Goal: Task Accomplishment & Management: Use online tool/utility

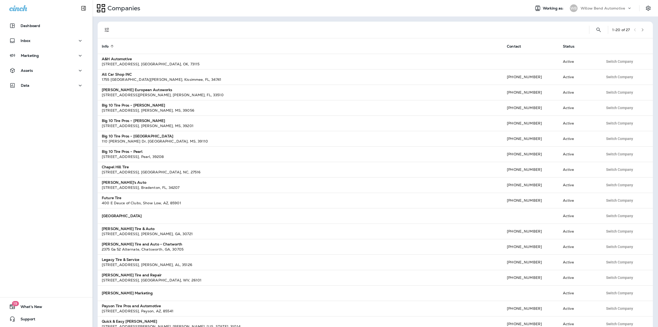
click at [586, 9] on p "Willow Bend Automotive" at bounding box center [603, 8] width 44 height 4
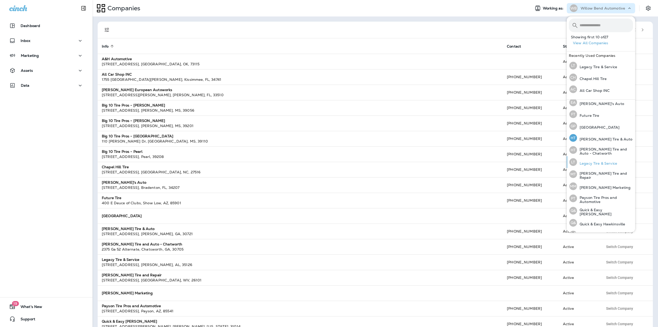
scroll to position [103, 0]
click at [598, 155] on div "LT Legacy Tire & Service" at bounding box center [593, 159] width 52 height 12
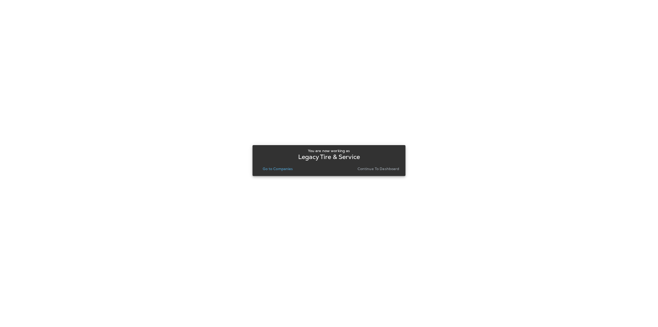
click at [286, 168] on p "Go to Companies" at bounding box center [278, 169] width 30 height 4
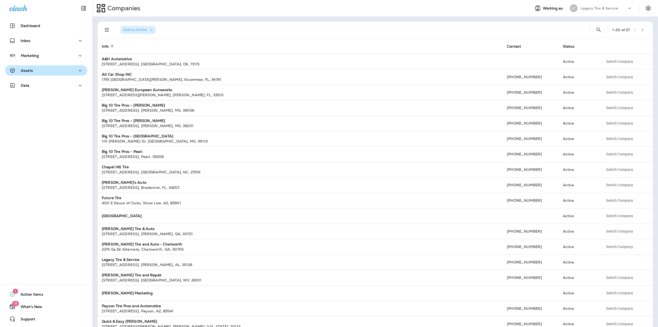
click at [47, 69] on div "Assets" at bounding box center [46, 70] width 74 height 6
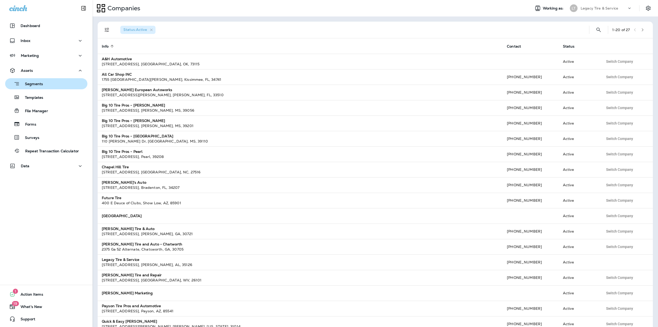
click at [42, 87] on div "Segments" at bounding box center [25, 84] width 36 height 8
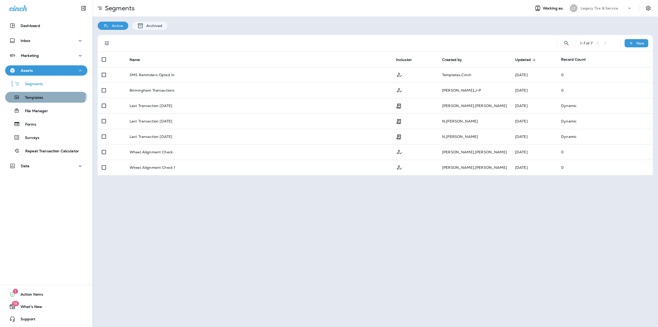
click at [39, 94] on div "Templates" at bounding box center [25, 97] width 36 height 8
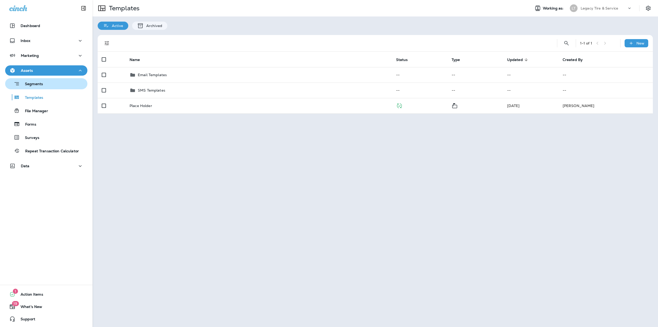
click at [38, 85] on p "Segments" at bounding box center [31, 84] width 23 height 5
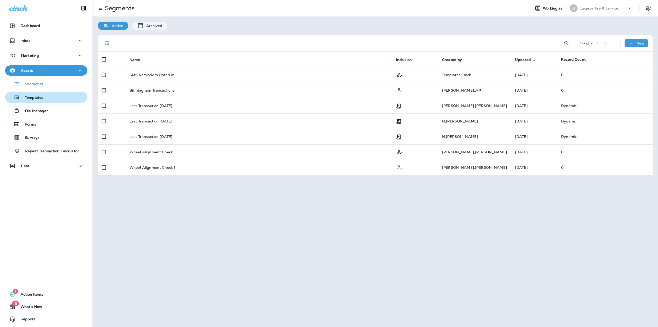
click at [36, 94] on div "Templates" at bounding box center [25, 97] width 36 height 8
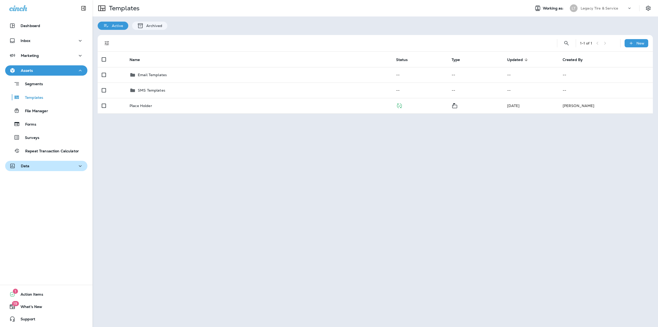
click at [47, 169] on div "Data" at bounding box center [46, 166] width 74 height 6
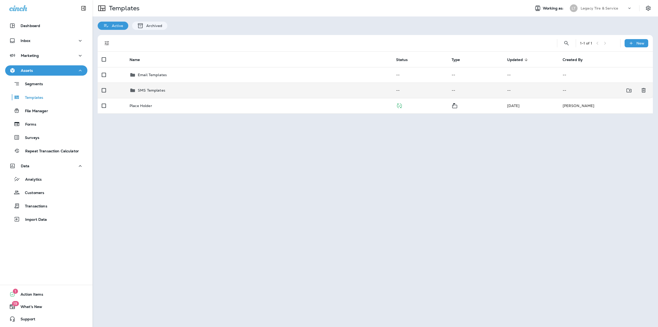
click at [163, 93] on div "SMS Templates" at bounding box center [152, 90] width 28 height 6
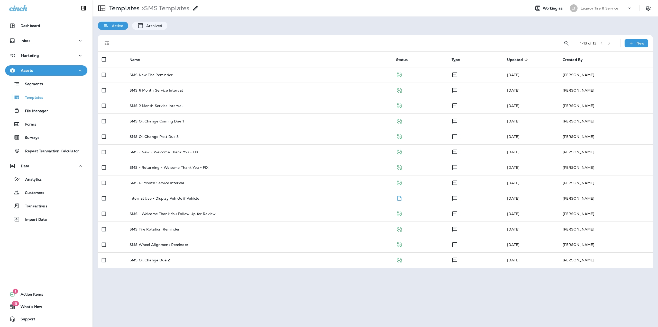
click at [163, 93] on td "SMS 6 Month Service Interval" at bounding box center [258, 90] width 267 height 15
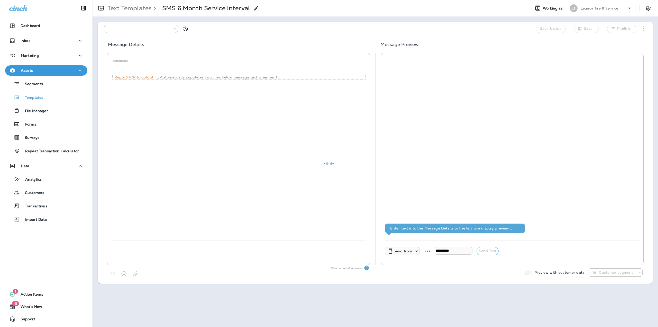
type input "**********"
type textarea "**********"
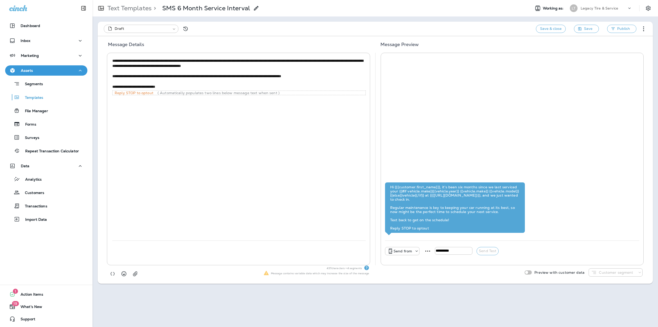
click at [140, 9] on p "Text Templates" at bounding box center [128, 8] width 46 height 8
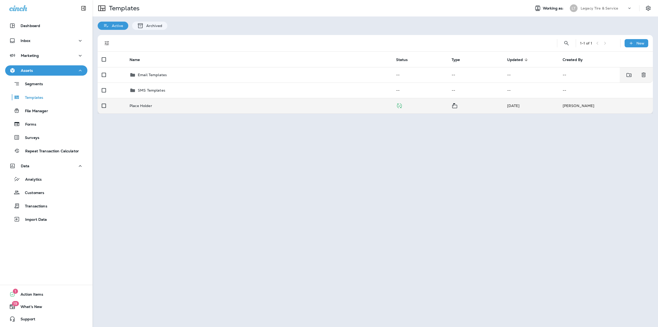
click at [169, 73] on div "Email Templates" at bounding box center [259, 75] width 258 height 6
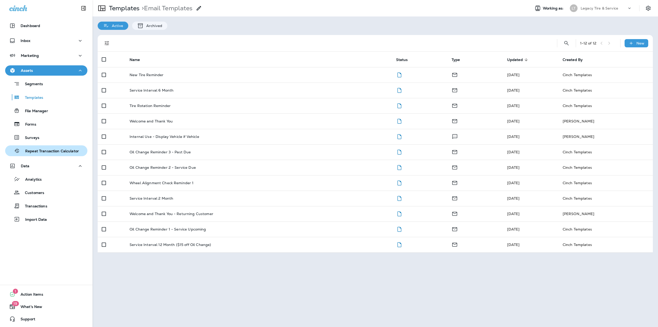
click at [39, 152] on p "Repeat Transaction Calculator" at bounding box center [49, 151] width 59 height 5
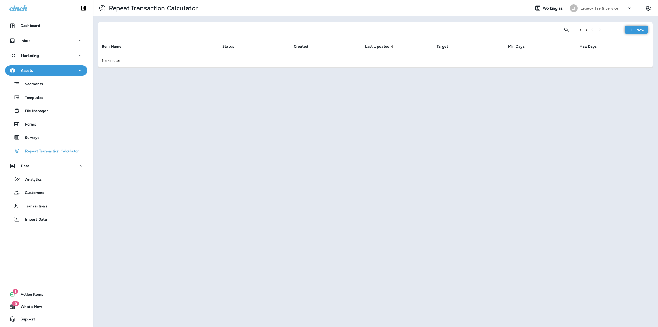
click at [626, 30] on div "New" at bounding box center [637, 30] width 24 height 8
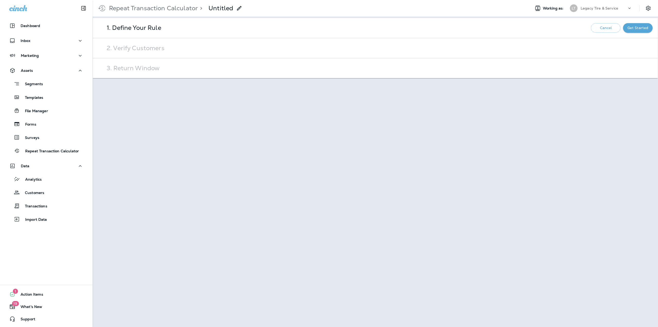
click at [241, 10] on icon at bounding box center [239, 8] width 6 height 6
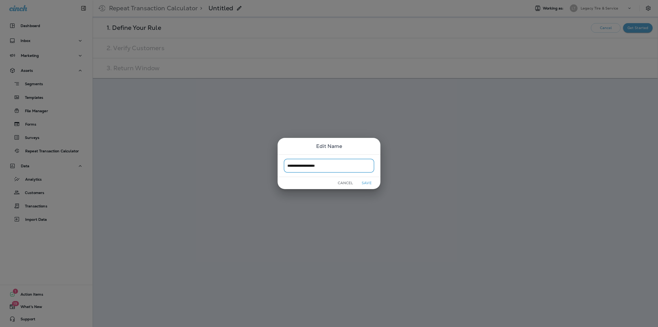
type input "**********"
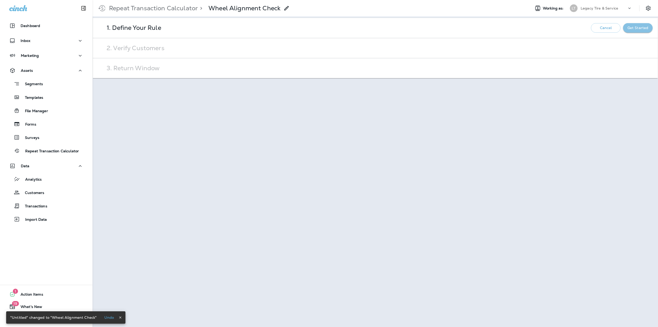
click at [632, 32] on button "Get Started" at bounding box center [638, 28] width 30 height 10
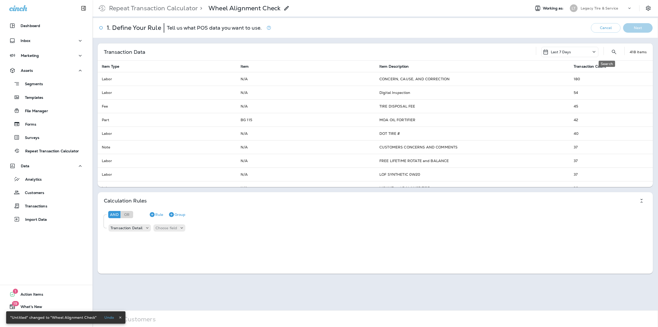
click at [613, 53] on div "Last 7 Days 418 items" at bounding box center [591, 52] width 111 height 10
click at [612, 53] on icon "Search" at bounding box center [614, 52] width 4 height 4
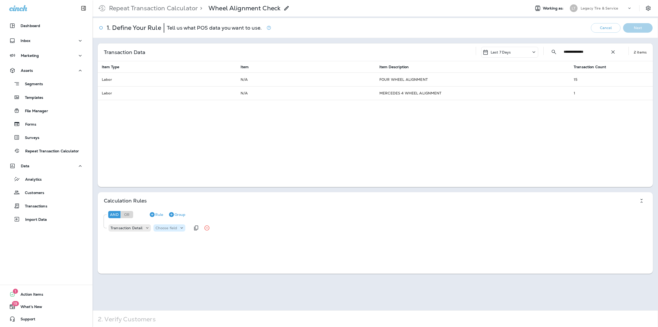
type input "**********"
click at [171, 230] on div "Choose field" at bounding box center [169, 227] width 32 height 5
click at [171, 243] on button "Item Type" at bounding box center [170, 241] width 35 height 8
click at [189, 229] on p "Choose operator" at bounding box center [201, 228] width 30 height 4
drag, startPoint x: 203, startPoint y: 143, endPoint x: 210, endPoint y: 152, distance: 11.8
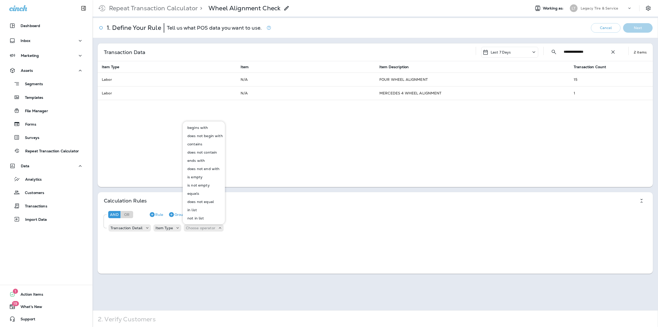
click at [203, 143] on button "contains" at bounding box center [204, 144] width 42 height 8
click at [239, 227] on p "Choose query type" at bounding box center [231, 228] width 34 height 4
click at [233, 240] on button "Text" at bounding box center [226, 241] width 30 height 8
click at [255, 228] on input "text" at bounding box center [264, 227] width 51 height 7
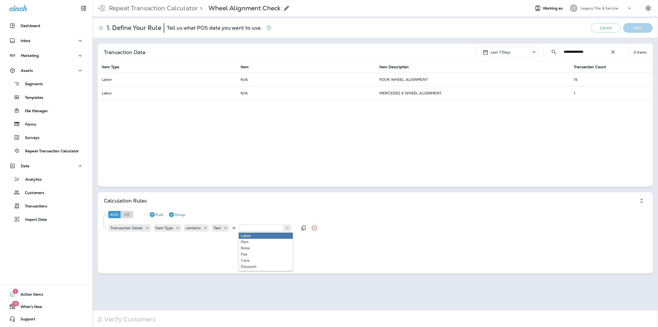
type input "*****"
click at [254, 235] on div "And Or Rule Group Transaction Detail Item Type contains Text ***** Labor" at bounding box center [377, 221] width 552 height 31
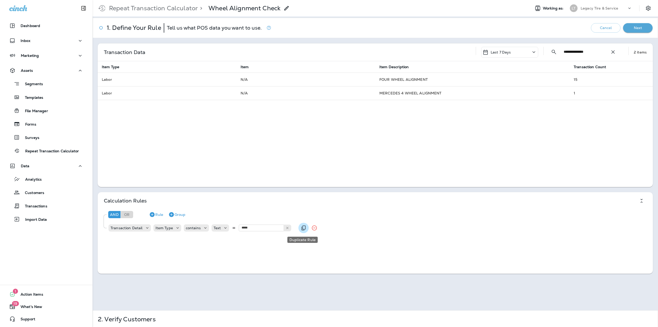
click at [302, 231] on button "Duplicate Rule" at bounding box center [303, 228] width 10 height 10
click at [162, 240] on p "Item Type" at bounding box center [164, 240] width 17 height 4
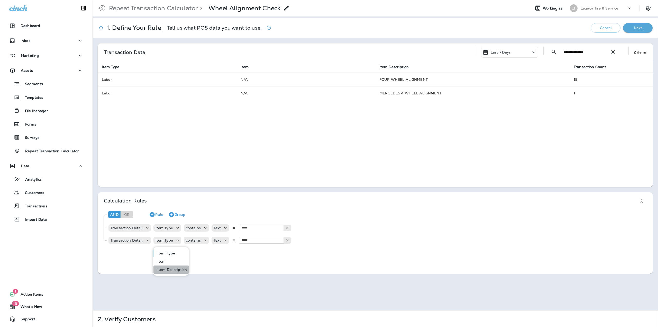
click at [170, 268] on p "Item Description" at bounding box center [171, 269] width 31 height 4
click at [202, 240] on p "Choose operator" at bounding box center [213, 240] width 30 height 4
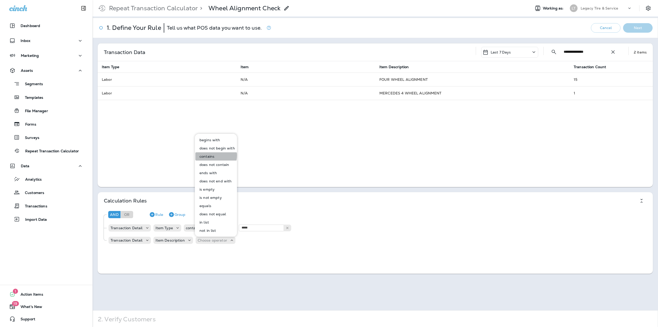
click at [211, 155] on p "contains" at bounding box center [205, 156] width 17 height 4
click at [241, 240] on p "Choose query type" at bounding box center [242, 240] width 34 height 4
click at [232, 255] on p "Text" at bounding box center [230, 253] width 10 height 4
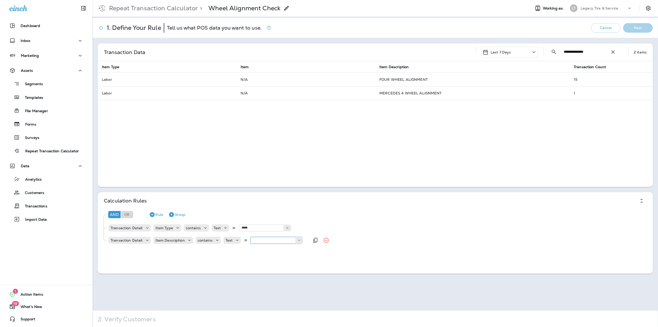
click at [259, 241] on input "text" at bounding box center [276, 240] width 51 height 7
type input "*********"
click at [267, 247] on div "And Or Rule Group Transaction Detail Item Type contains Text ***** Labor Transa…" at bounding box center [377, 226] width 552 height 41
click at [633, 29] on button "Next" at bounding box center [638, 28] width 30 height 10
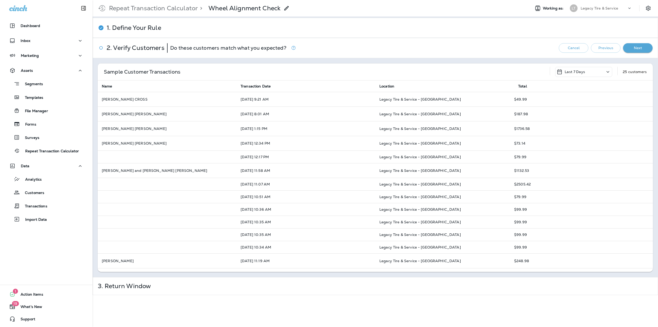
click at [633, 50] on button "Next" at bounding box center [638, 48] width 30 height 10
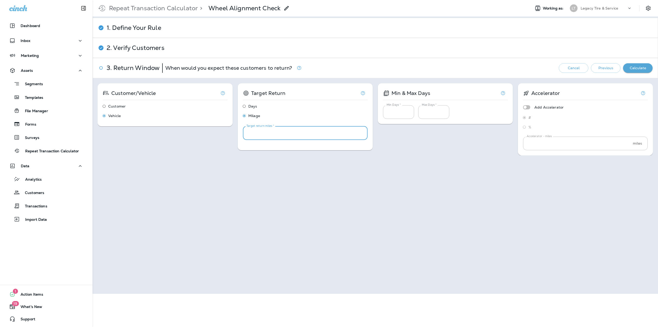
drag, startPoint x: 253, startPoint y: 133, endPoint x: 217, endPoint y: 131, distance: 36.0
click at [219, 131] on div "Customer/Vehicle Customer Vehicle Target Return Days Milage Target return miles…" at bounding box center [375, 119] width 555 height 72
type input "***"
drag, startPoint x: 475, startPoint y: 153, endPoint x: 479, endPoint y: 151, distance: 4.3
click at [474, 154] on div "Customer/Vehicle Customer Vehicle Target Return Days Milage Target return days …" at bounding box center [375, 119] width 555 height 72
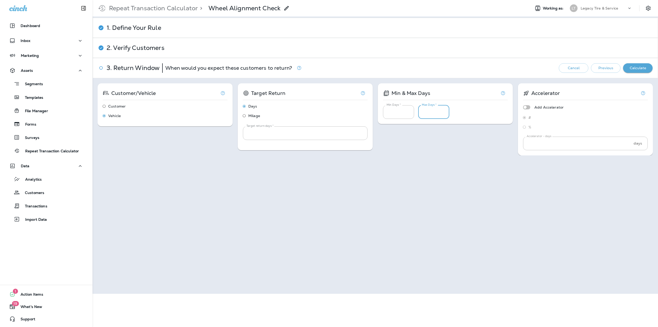
drag, startPoint x: 386, startPoint y: 112, endPoint x: 371, endPoint y: 112, distance: 14.9
click at [372, 111] on div "Customer/Vehicle Customer Vehicle Target Return Days Milage Target return days …" at bounding box center [375, 119] width 555 height 72
type input "**"
drag, startPoint x: 445, startPoint y: 144, endPoint x: 459, endPoint y: 138, distance: 16.1
click at [445, 144] on div "Customer/Vehicle Customer Vehicle Target Return Days Milage Target return days …" at bounding box center [375, 119] width 555 height 72
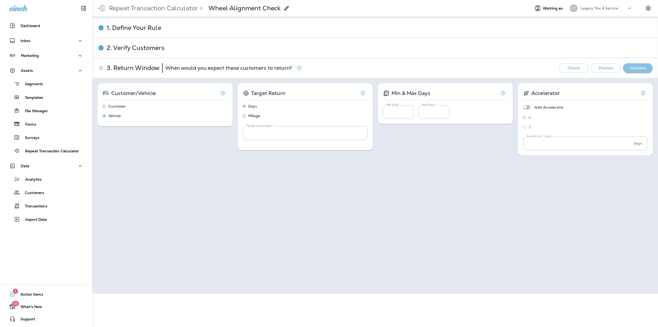
click at [627, 66] on button "Calculate" at bounding box center [638, 68] width 30 height 10
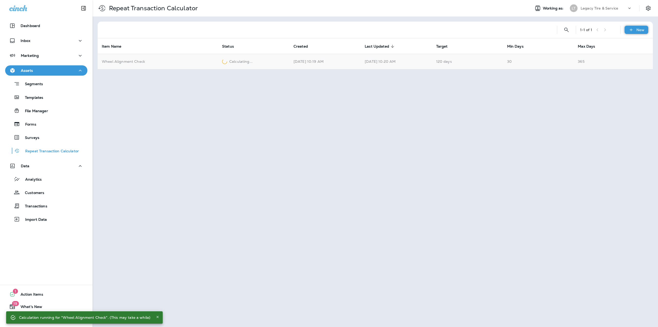
click at [626, 31] on div "New" at bounding box center [637, 30] width 24 height 8
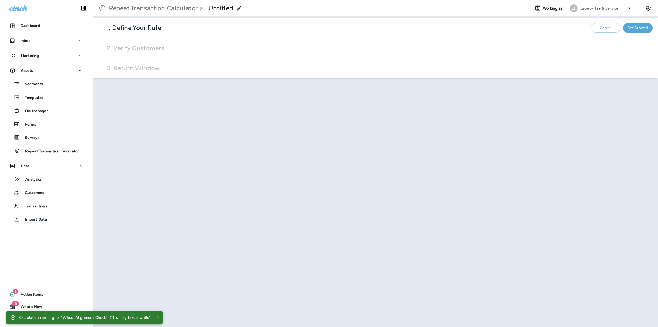
click at [224, 11] on p "Untitled" at bounding box center [221, 8] width 25 height 8
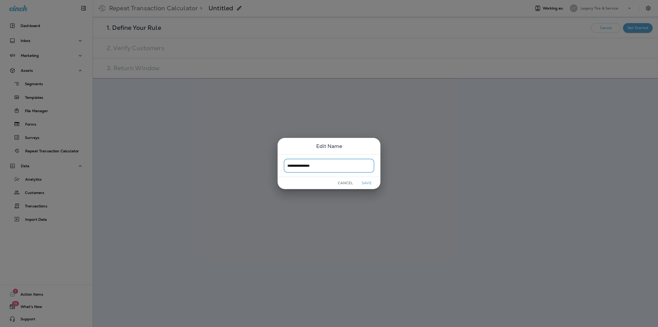
type input "**********"
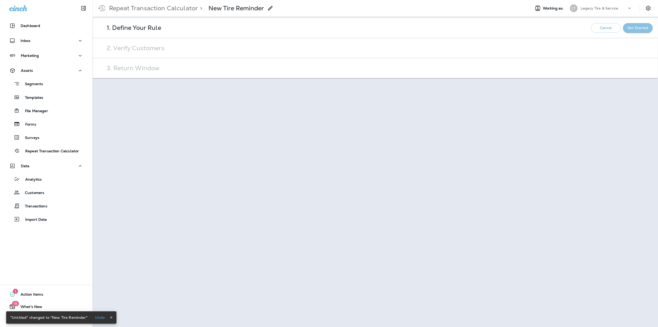
click at [642, 27] on p "Get Started" at bounding box center [638, 28] width 21 height 4
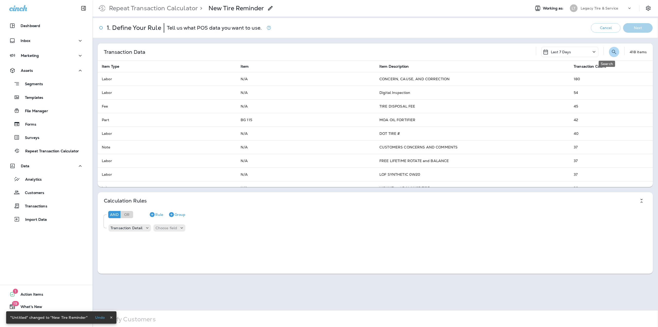
click at [611, 53] on icon "Search" at bounding box center [614, 52] width 6 height 6
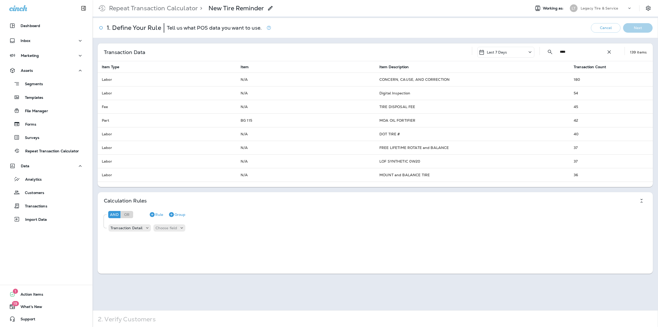
type input "****"
click at [378, 55] on div "Transaction Data Last 7 Days ​ **** ​ ​ 139 items" at bounding box center [375, 52] width 555 height 18
click at [154, 231] on div "Choose field" at bounding box center [169, 227] width 32 height 7
click at [157, 230] on p "Choose field" at bounding box center [167, 228] width 22 height 4
click at [167, 239] on p "Item Type" at bounding box center [166, 241] width 20 height 4
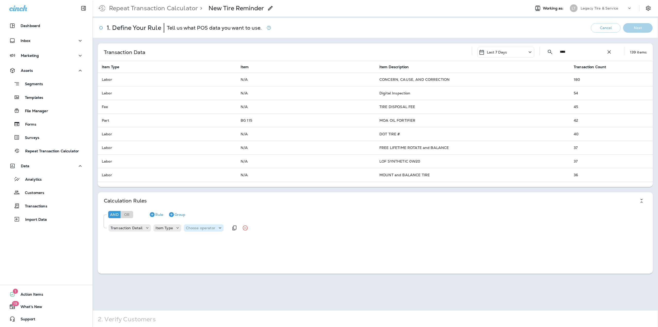
click at [191, 230] on p "Choose operator" at bounding box center [201, 228] width 30 height 4
click at [194, 142] on p "contains" at bounding box center [193, 144] width 17 height 4
click at [226, 226] on p "Choose query type" at bounding box center [231, 228] width 34 height 4
click at [226, 239] on button "Text" at bounding box center [226, 241] width 30 height 8
click at [244, 228] on input "text" at bounding box center [264, 227] width 51 height 7
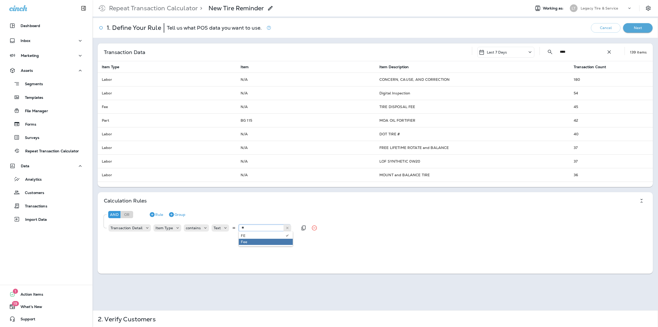
type input "***"
click at [248, 241] on div "Calculation Rules And Or Rule Group Transaction Detail Item Type contains Text …" at bounding box center [375, 233] width 555 height 82
click at [303, 228] on icon "Duplicate Rule" at bounding box center [304, 228] width 6 height 6
click at [177, 238] on icon at bounding box center [177, 240] width 5 height 5
click at [173, 266] on button "Item Description" at bounding box center [170, 269] width 35 height 8
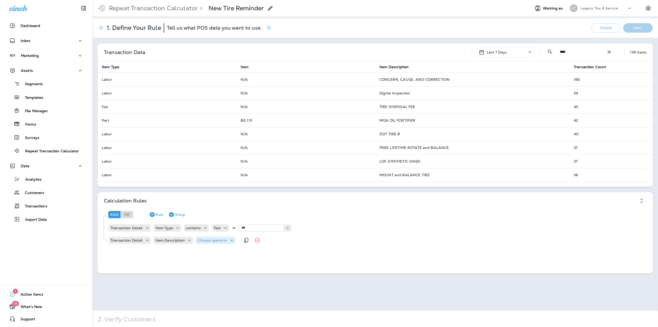
click at [198, 241] on p "Choose operator" at bounding box center [213, 240] width 30 height 4
click at [213, 157] on p "contains" at bounding box center [205, 156] width 17 height 4
click at [244, 239] on p "Choose query type" at bounding box center [242, 240] width 34 height 4
click at [232, 252] on p "Text" at bounding box center [230, 253] width 10 height 4
click at [261, 241] on input "text" at bounding box center [276, 240] width 51 height 7
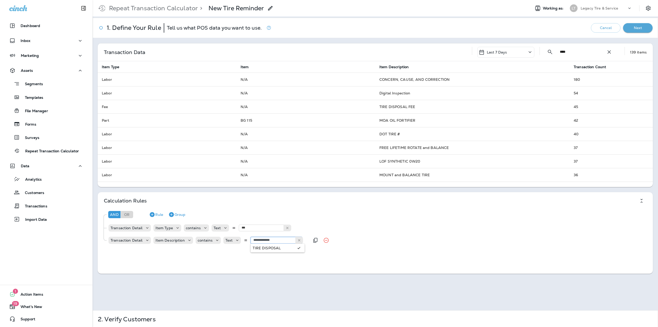
type input "**********"
click at [278, 246] on div "**********" at bounding box center [377, 226] width 552 height 41
click at [630, 32] on button "Next" at bounding box center [638, 28] width 30 height 10
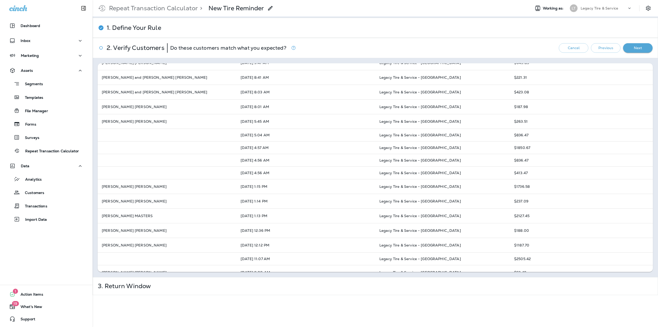
scroll to position [206, 0]
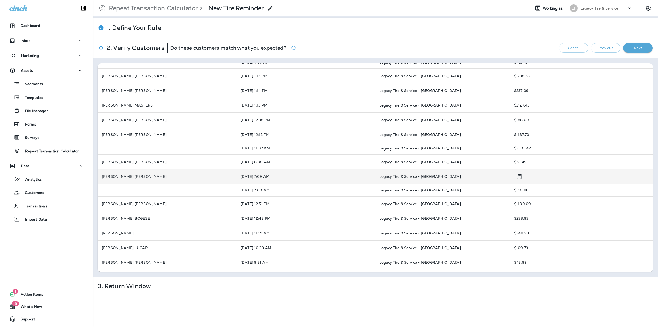
click at [478, 175] on p "Legacy Tire & Service - [GEOGRAPHIC_DATA]" at bounding box center [444, 176] width 131 height 4
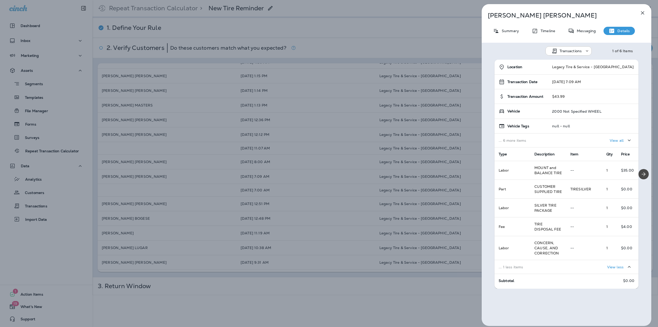
click at [461, 171] on div "[PERSON_NAME] Summary Timeline Messaging Details Transactions 1 of 6 Items Loca…" at bounding box center [329, 163] width 658 height 327
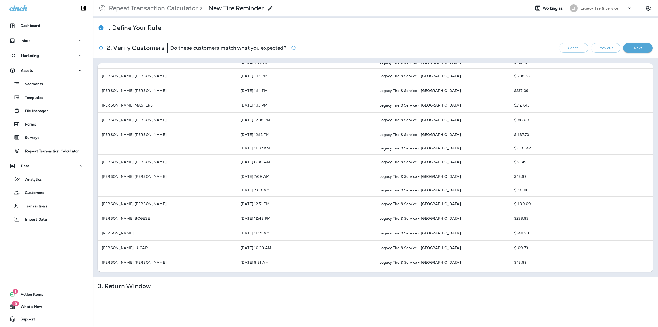
click at [644, 49] on button "Next" at bounding box center [638, 48] width 30 height 10
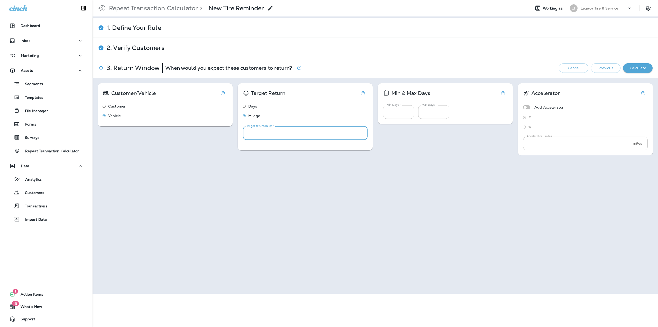
drag, startPoint x: 258, startPoint y: 132, endPoint x: 230, endPoint y: 133, distance: 28.8
click at [232, 133] on div "Customer/Vehicle Customer Vehicle Target Return Days Milage Target return miles…" at bounding box center [375, 119] width 555 height 72
type input "*****"
click at [267, 157] on div "Customer/Vehicle Customer Vehicle Target Return Days Milage Target return miles…" at bounding box center [376, 186] width 566 height 216
drag, startPoint x: 395, startPoint y: 114, endPoint x: 374, endPoint y: 114, distance: 20.3
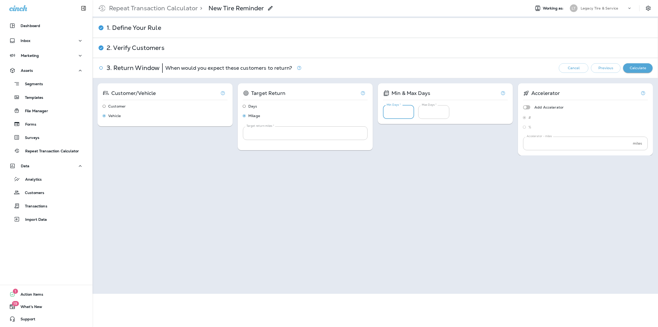
click at [375, 114] on div "Customer/Vehicle Customer Vehicle Target Return Days Milage Target return miles…" at bounding box center [375, 119] width 555 height 72
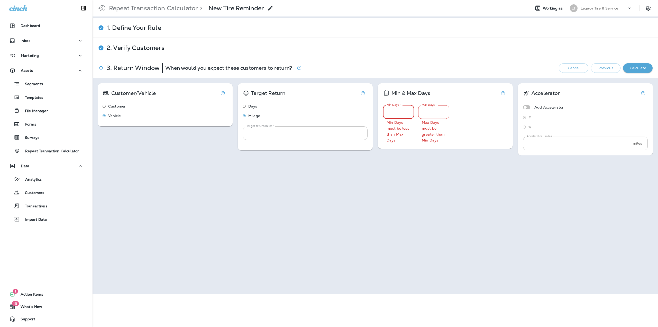
type input "****"
drag, startPoint x: 430, startPoint y: 110, endPoint x: 416, endPoint y: 113, distance: 14.2
click at [416, 113] on div "Min Days * **** Min Days * Min Days must be less than Max Days Max Days * *** M…" at bounding box center [445, 122] width 125 height 41
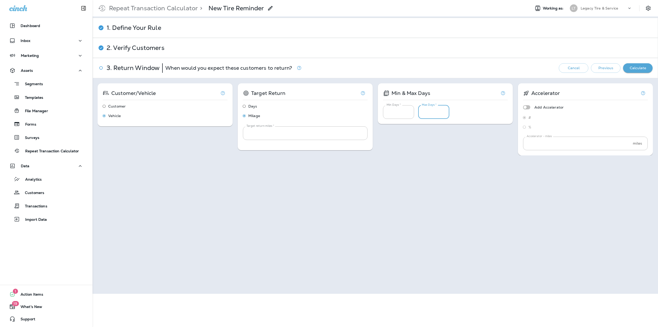
type input "****"
drag, startPoint x: 468, startPoint y: 149, endPoint x: 471, endPoint y: 148, distance: 2.6
click at [468, 149] on div "Customer/Vehicle Customer Vehicle Target Return Days Milage Target return miles…" at bounding box center [375, 119] width 555 height 72
click at [626, 68] on button "Calculate" at bounding box center [638, 68] width 30 height 10
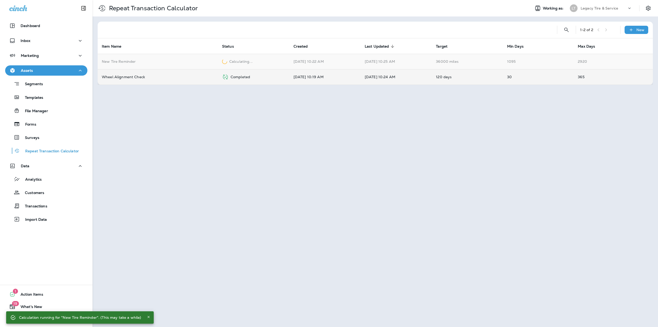
click at [275, 83] on td "Completed" at bounding box center [253, 76] width 71 height 15
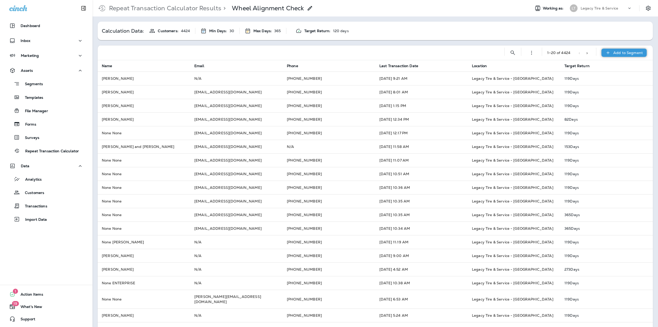
click at [620, 52] on p "Add to Segment" at bounding box center [628, 53] width 30 height 4
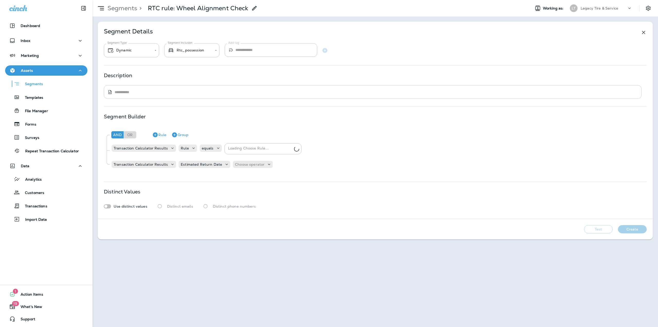
type input "**********"
click at [240, 163] on p "Choose operator" at bounding box center [250, 164] width 30 height 4
drag, startPoint x: 245, startPoint y: 241, endPoint x: 246, endPoint y: 238, distance: 3.3
click at [245, 242] on p "is between" at bounding box center [243, 243] width 21 height 4
click at [279, 160] on div "Transaction Calculator Results Estimated Return Date is between Choose query ty…" at bounding box center [212, 164] width 203 height 10
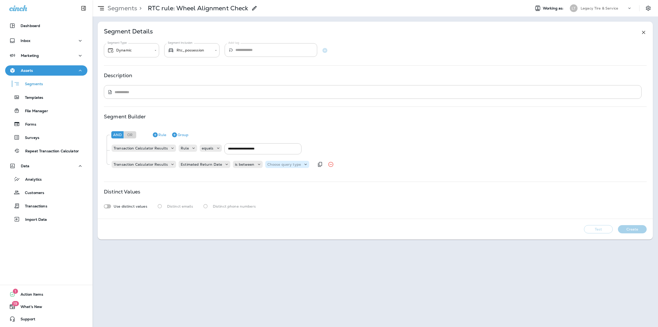
click at [278, 163] on p "Choose query type" at bounding box center [284, 164] width 34 height 4
click at [273, 177] on p "Relative Times" at bounding box center [279, 177] width 28 height 4
click at [313, 166] on input "number" at bounding box center [326, 164] width 31 height 7
type input "*"
click at [356, 166] on input "number" at bounding box center [369, 164] width 31 height 7
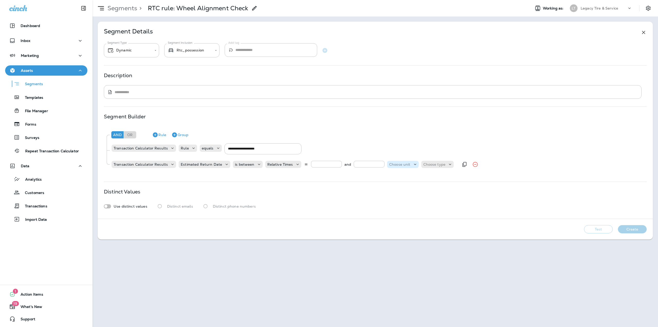
type input "*"
drag, startPoint x: 391, startPoint y: 166, endPoint x: 396, endPoint y: 168, distance: 4.9
click at [392, 166] on p "Choose unit" at bounding box center [399, 164] width 21 height 4
click at [397, 177] on button "days" at bounding box center [394, 177] width 20 height 8
click at [429, 165] on div "Choose type" at bounding box center [422, 164] width 26 height 4
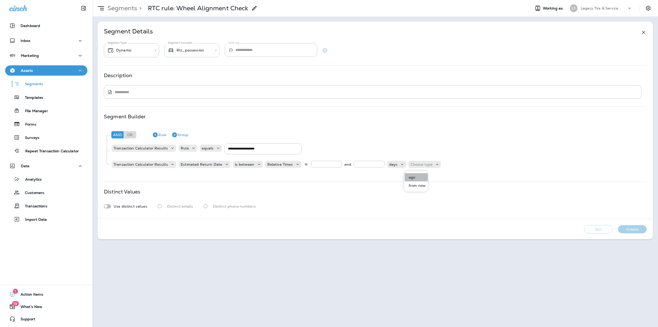
click at [416, 175] on button "ago" at bounding box center [416, 177] width 23 height 8
click at [628, 230] on button "Create" at bounding box center [632, 229] width 29 height 8
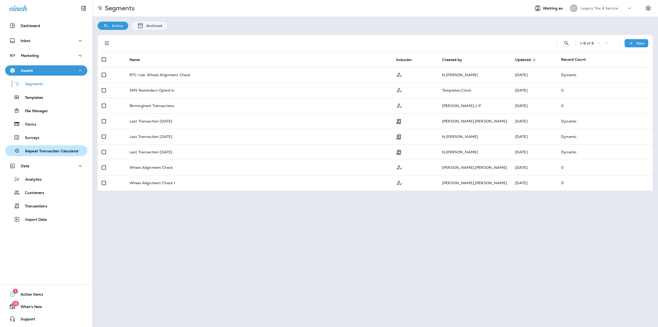
click at [41, 152] on p "Repeat Transaction Calculator" at bounding box center [49, 151] width 59 height 5
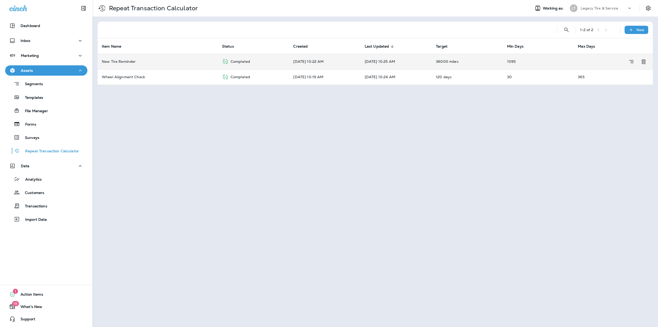
click at [527, 61] on p "1095" at bounding box center [538, 61] width 63 height 4
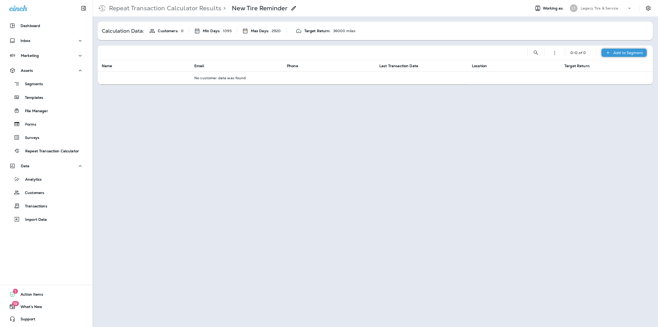
click at [635, 51] on p "Add to Segment" at bounding box center [628, 53] width 30 height 4
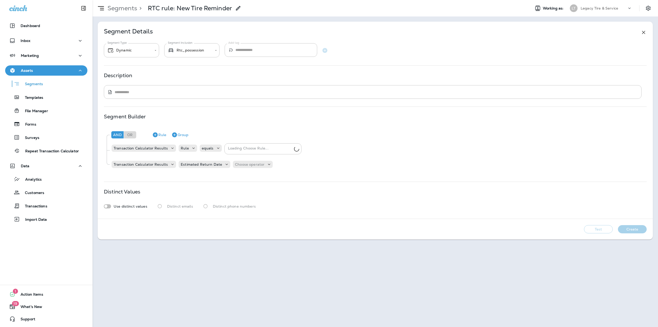
type input "**********"
click at [244, 165] on p "Choose operator" at bounding box center [250, 164] width 30 height 4
click at [238, 246] on button "is between" at bounding box center [249, 243] width 37 height 8
click at [275, 166] on p "Choose query type" at bounding box center [284, 164] width 34 height 4
click at [271, 178] on p "Relative Times" at bounding box center [279, 177] width 28 height 4
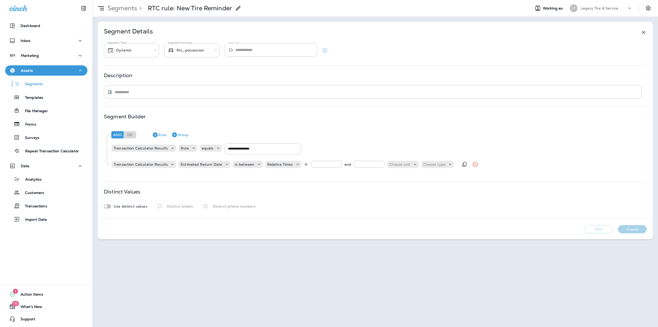
click at [314, 163] on input "number" at bounding box center [326, 164] width 31 height 7
type input "*"
click at [360, 162] on input "number" at bounding box center [369, 164] width 31 height 7
type input "*"
click at [398, 165] on p "Choose unit" at bounding box center [399, 164] width 21 height 4
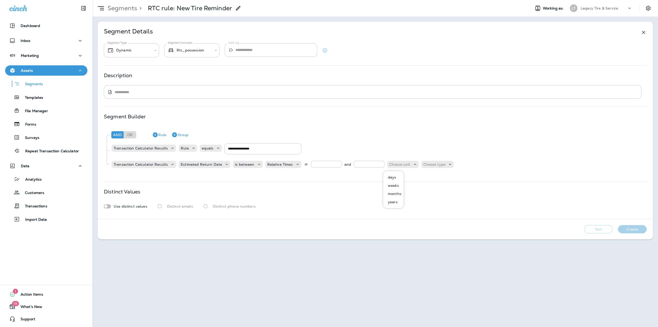
click at [395, 176] on p "days" at bounding box center [391, 177] width 11 height 4
click at [424, 165] on p "Choose type" at bounding box center [422, 164] width 22 height 4
click at [407, 174] on button "ago" at bounding box center [416, 177] width 23 height 8
click at [634, 226] on button "Create" at bounding box center [632, 229] width 29 height 8
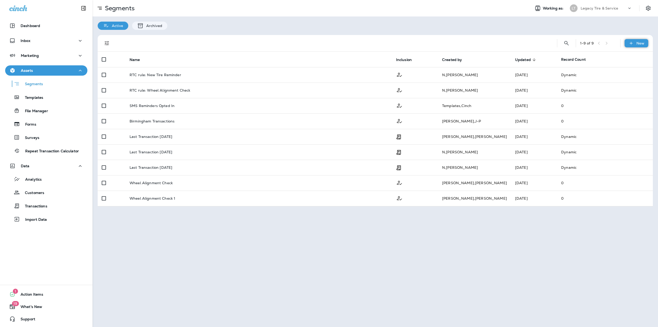
click at [627, 47] on div "New" at bounding box center [637, 43] width 24 height 8
click at [389, 26] on div "Active Archived" at bounding box center [376, 22] width 566 height 13
click at [40, 155] on button "Repeat Transaction Calculator" at bounding box center [46, 150] width 82 height 11
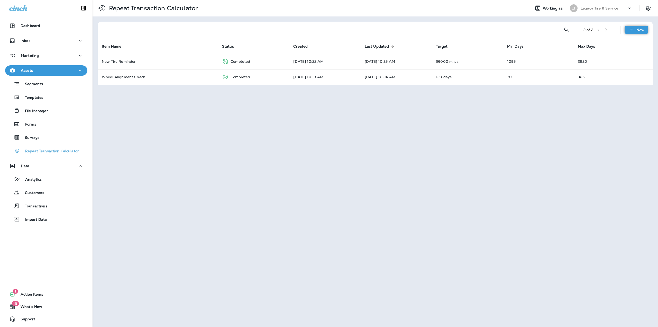
click at [627, 30] on div "New" at bounding box center [637, 30] width 24 height 8
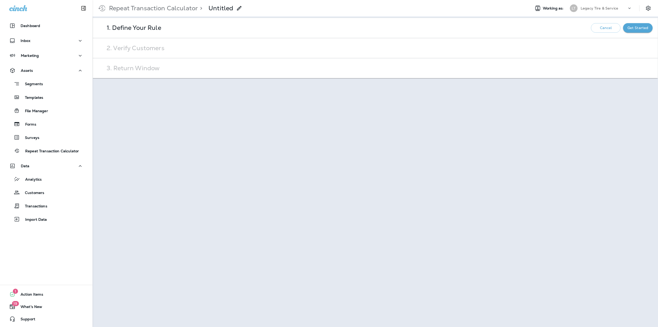
click at [224, 10] on p "Untitled" at bounding box center [221, 8] width 25 height 8
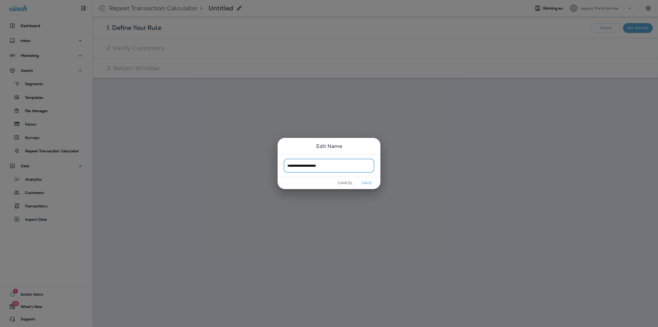
type input "**********"
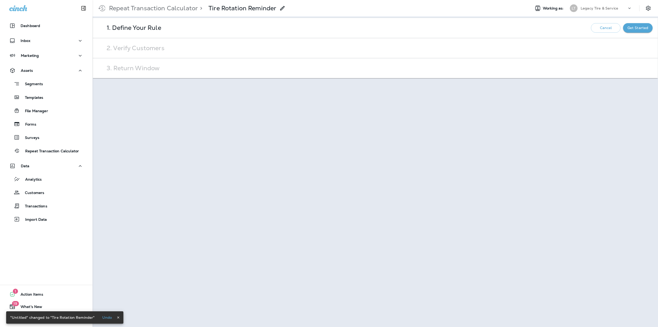
click at [638, 26] on p "Get Started" at bounding box center [638, 28] width 21 height 4
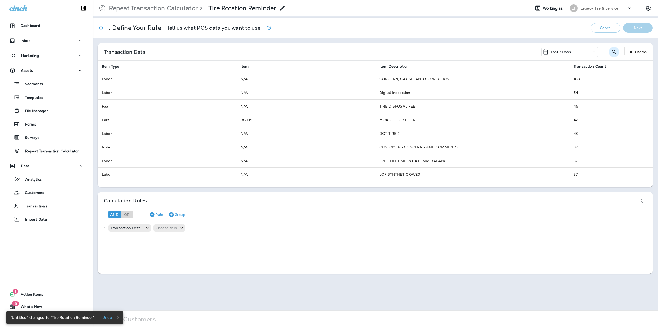
click at [609, 54] on button "Search" at bounding box center [614, 52] width 10 height 10
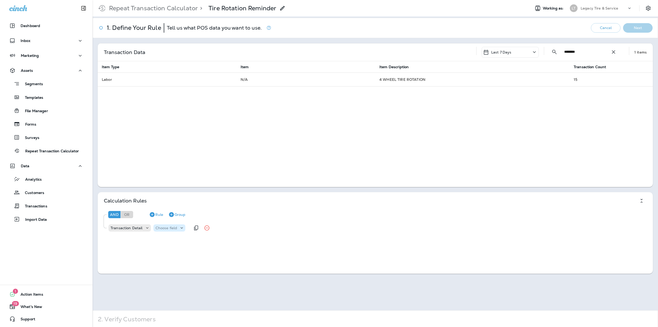
type input "********"
click at [164, 229] on p "Choose field" at bounding box center [167, 228] width 22 height 4
click at [169, 242] on p "Item Type" at bounding box center [166, 241] width 20 height 4
click at [210, 229] on p "Choose operator" at bounding box center [201, 228] width 30 height 4
click at [197, 144] on p "contains" at bounding box center [193, 144] width 17 height 4
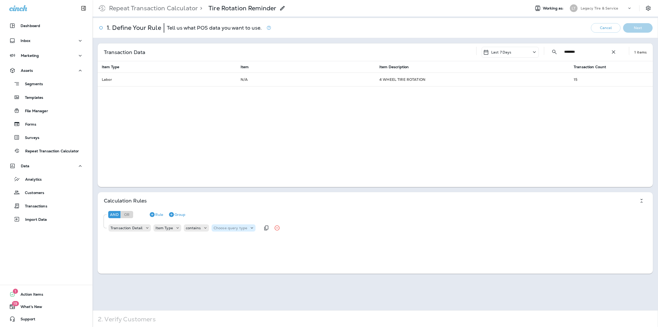
click at [222, 227] on p "Choose query type" at bounding box center [231, 228] width 34 height 4
click at [223, 242] on button "Text" at bounding box center [226, 241] width 30 height 8
click at [262, 225] on input "text" at bounding box center [264, 227] width 51 height 7
type input "*****"
click at [259, 234] on div "And Or Rule Group Transaction Detail Item Type contains Text ***** Labor" at bounding box center [377, 220] width 552 height 29
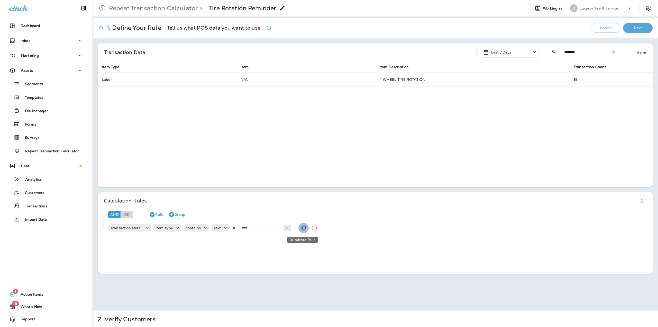
click at [301, 229] on icon "Duplicate Rule" at bounding box center [304, 228] width 6 height 6
click at [177, 240] on icon at bounding box center [177, 240] width 5 height 5
click at [175, 268] on p "Item Description" at bounding box center [171, 269] width 31 height 4
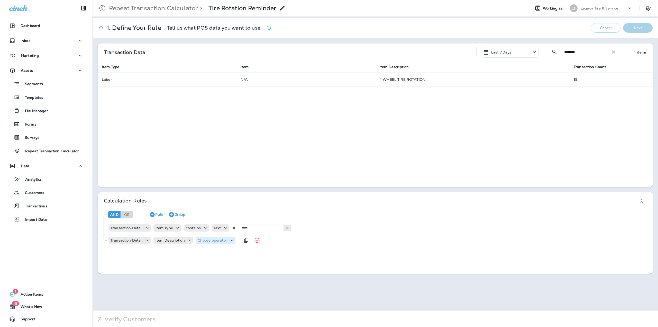
click at [198, 239] on p "Choose operator" at bounding box center [213, 240] width 30 height 4
click at [209, 157] on p "contains" at bounding box center [205, 156] width 17 height 4
click at [238, 239] on p "Choose query type" at bounding box center [242, 240] width 34 height 4
click at [235, 252] on button "Text" at bounding box center [238, 253] width 30 height 8
click at [253, 241] on input "text" at bounding box center [276, 240] width 51 height 7
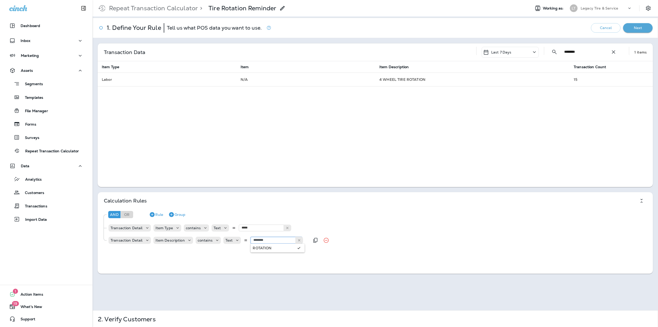
type input "********"
click at [265, 247] on div "And Or Rule Group Transaction Detail Item Type contains Text ***** Labor Transa…" at bounding box center [377, 226] width 552 height 41
click at [627, 28] on button "Next" at bounding box center [638, 28] width 30 height 10
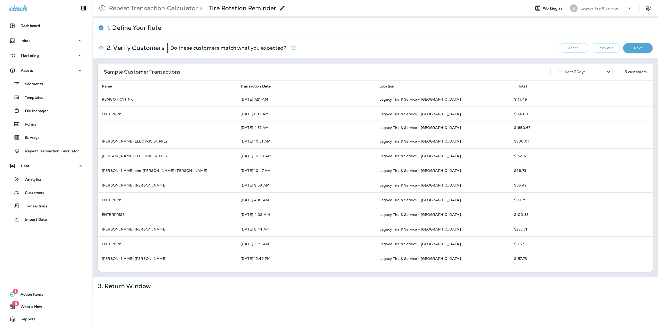
click at [636, 49] on button "Next" at bounding box center [638, 48] width 30 height 10
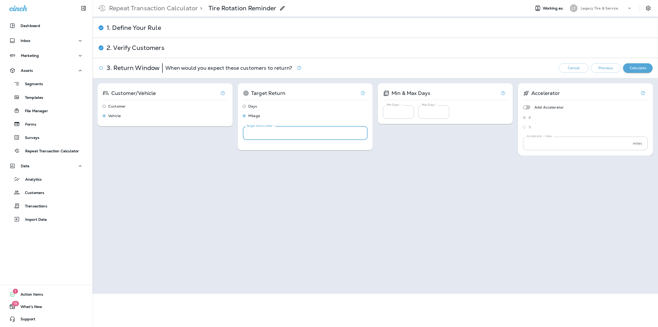
drag, startPoint x: 278, startPoint y: 134, endPoint x: 226, endPoint y: 133, distance: 52.5
click at [226, 133] on div "Customer/Vehicle Customer Vehicle Target Return Days Milage Target return miles…" at bounding box center [375, 119] width 555 height 72
type input "****"
click at [394, 136] on div "Customer/Vehicle Customer Vehicle Target Return Days Milage Target return miles…" at bounding box center [375, 119] width 555 height 72
drag, startPoint x: 391, startPoint y: 114, endPoint x: 373, endPoint y: 115, distance: 18.0
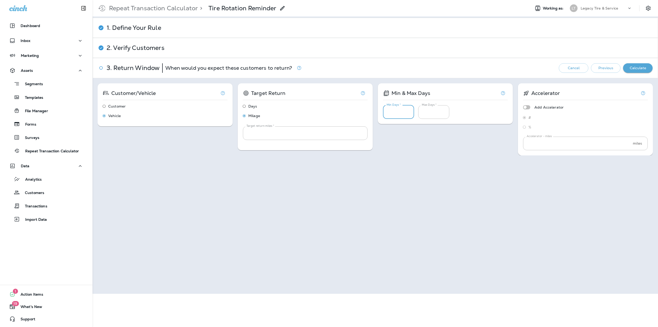
click at [373, 115] on div "Customer/Vehicle Customer Vehicle Target Return Days Milage Target return miles…" at bounding box center [375, 119] width 555 height 72
type input "**"
drag, startPoint x: 431, startPoint y: 114, endPoint x: 410, endPoint y: 114, distance: 21.1
click at [410, 114] on div "Min Days * ** Min Days * Max Days * *** Max Days *" at bounding box center [445, 110] width 125 height 17
type input "***"
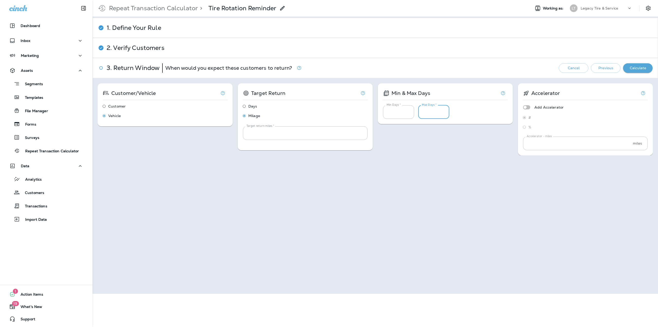
click at [423, 143] on div "Customer/Vehicle Customer Vehicle Target Return Days Milage Target return miles…" at bounding box center [375, 119] width 555 height 72
drag, startPoint x: 395, startPoint y: 113, endPoint x: 382, endPoint y: 112, distance: 12.6
click at [383, 112] on input "**" at bounding box center [398, 112] width 31 height 14
type input "**"
click at [441, 148] on div "Customer/Vehicle Customer Vehicle Target Return Days Milage Target return miles…" at bounding box center [375, 119] width 555 height 72
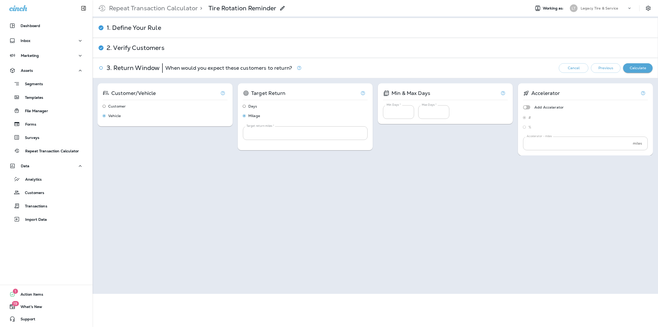
click at [625, 70] on button "Calculate" at bounding box center [638, 68] width 30 height 10
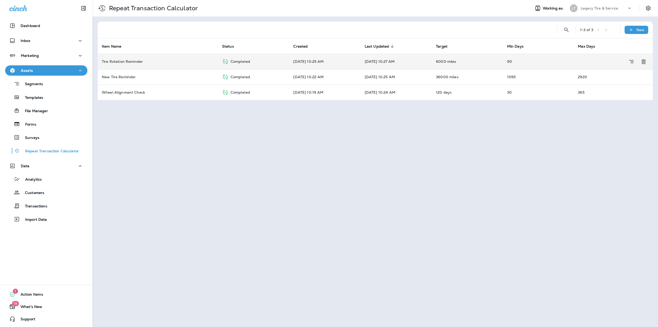
click at [163, 62] on div "Tire Rotation Reminder" at bounding box center [158, 61] width 112 height 4
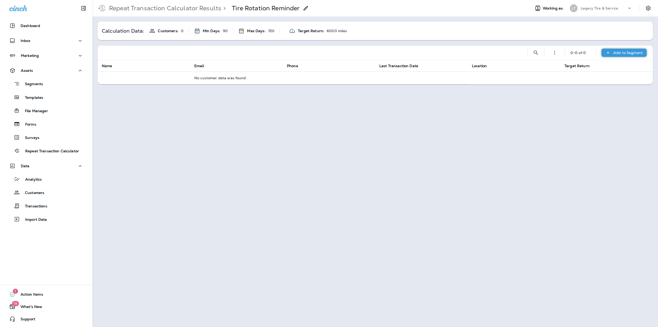
click at [621, 54] on p "Add to Segment" at bounding box center [628, 53] width 30 height 4
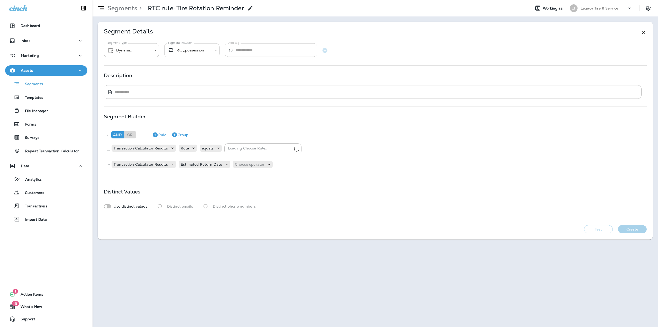
type input "**********"
click at [240, 166] on p "Choose operator" at bounding box center [250, 164] width 30 height 4
click at [245, 244] on p "is between" at bounding box center [243, 243] width 21 height 4
click at [281, 162] on div "Choose query type" at bounding box center [287, 164] width 44 height 5
click at [273, 177] on p "Relative Times" at bounding box center [279, 177] width 28 height 4
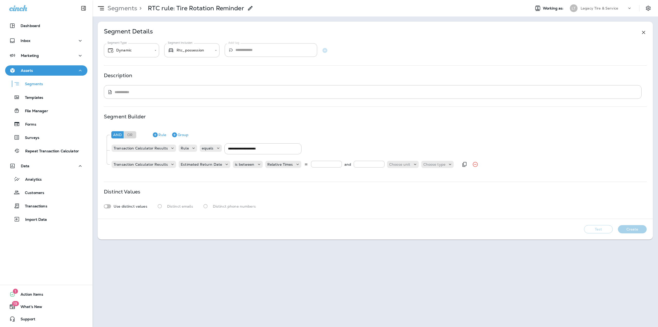
click at [318, 163] on input "number" at bounding box center [326, 164] width 31 height 7
type input "*"
click at [364, 163] on input "number" at bounding box center [369, 164] width 31 height 7
type input "*"
click at [389, 165] on p "Choose unit" at bounding box center [399, 164] width 21 height 4
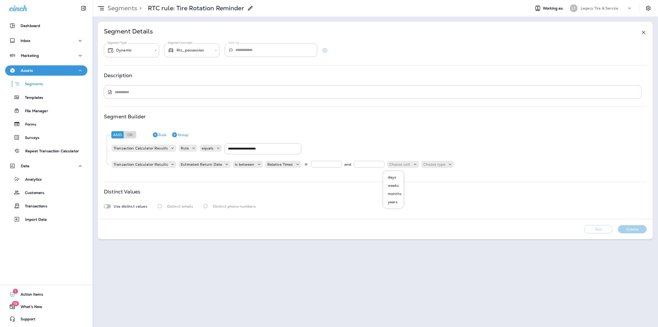
click at [394, 175] on p "days" at bounding box center [391, 177] width 11 height 4
click at [420, 165] on p "Choose type" at bounding box center [422, 164] width 22 height 4
click at [411, 176] on p "ago" at bounding box center [411, 177] width 8 height 4
click at [629, 230] on button "Create" at bounding box center [632, 229] width 29 height 8
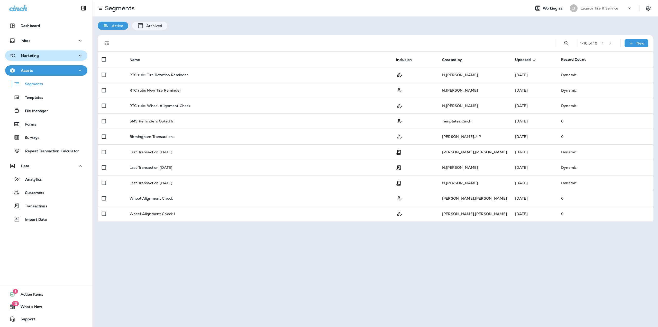
click at [39, 55] on div "Marketing" at bounding box center [46, 55] width 74 height 6
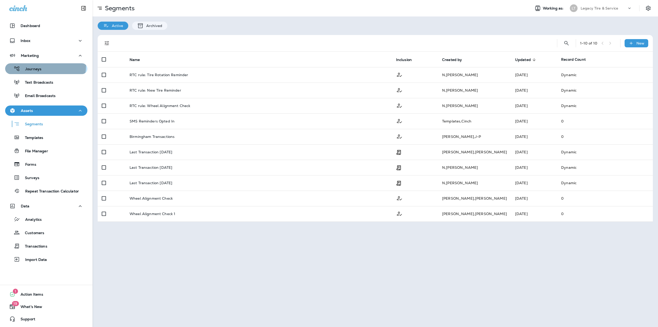
click at [33, 65] on button "Journeys" at bounding box center [46, 68] width 82 height 11
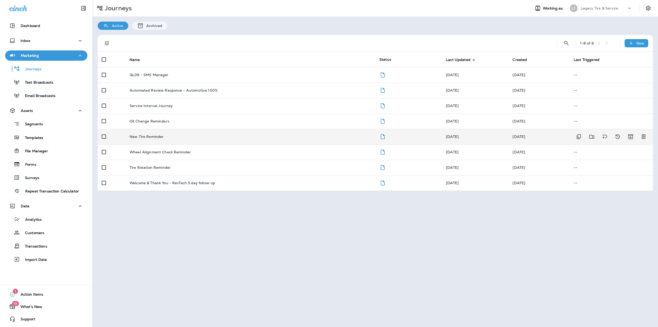
click at [158, 135] on p "New Tire Reminder" at bounding box center [147, 136] width 34 height 4
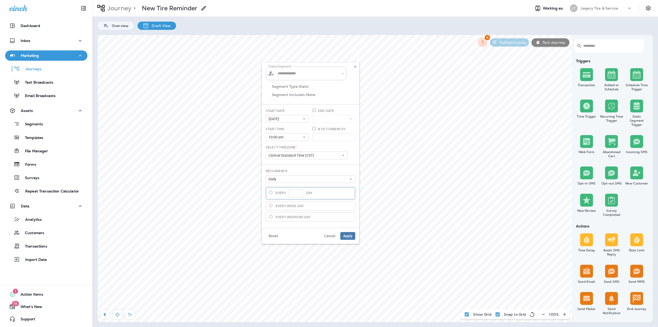
click at [301, 73] on input "text" at bounding box center [306, 73] width 60 height 9
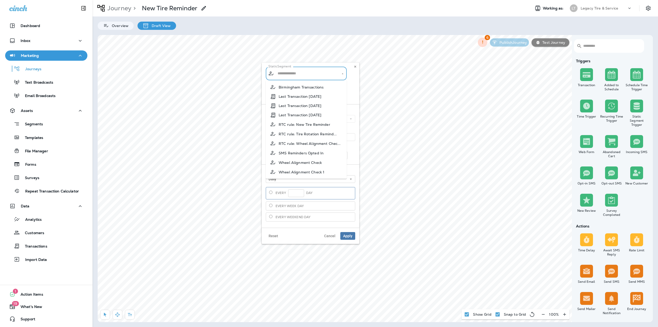
click at [314, 126] on span "RTC rule: New Tire Reminder" at bounding box center [305, 124] width 52 height 4
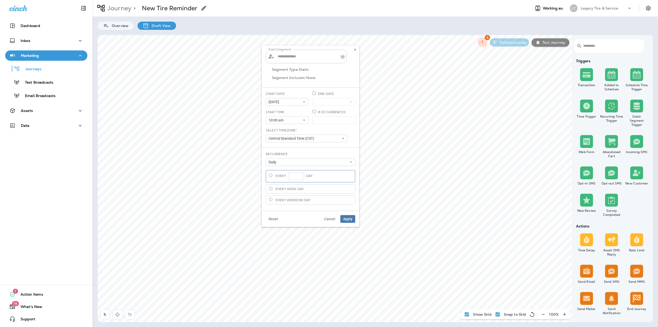
click at [343, 57] on icon "Open" at bounding box center [343, 57] width 4 height 4
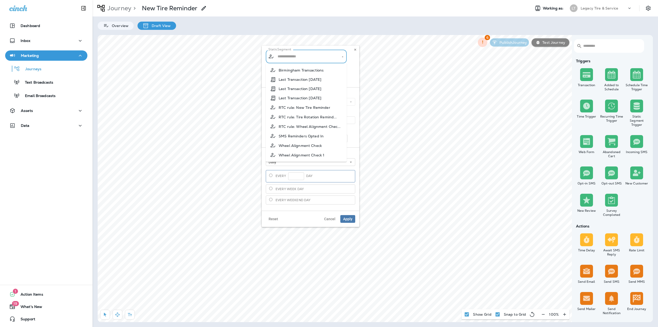
click at [312, 106] on span "RTC rule: New Tire Reminder" at bounding box center [305, 107] width 52 height 4
type input "**********"
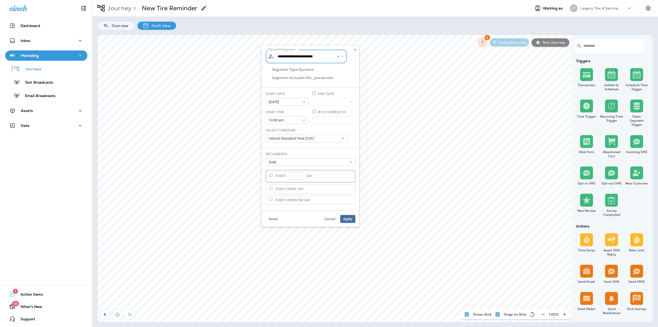
click at [350, 218] on span "Apply" at bounding box center [347, 219] width 9 height 4
type input "**********"
click at [345, 220] on span "Apply" at bounding box center [347, 219] width 9 height 4
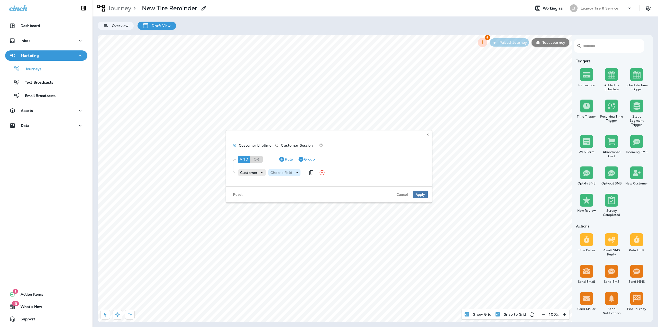
click at [288, 174] on p "Choose field" at bounding box center [281, 172] width 22 height 4
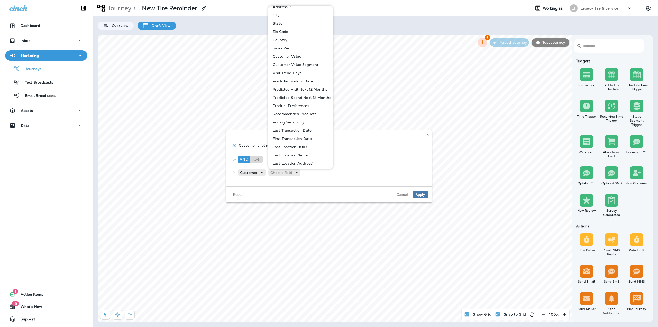
scroll to position [180, 0]
click at [305, 129] on p "Last Transaction Date" at bounding box center [291, 128] width 41 height 4
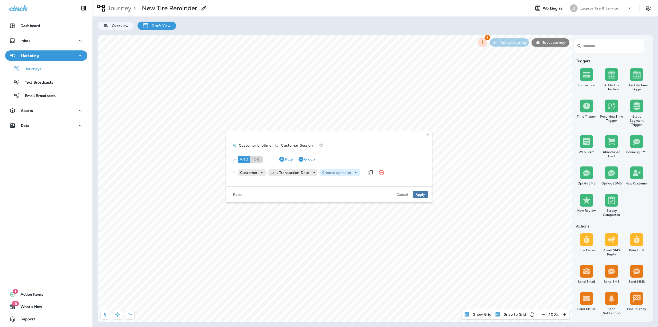
click at [323, 175] on p "Choose operator" at bounding box center [337, 172] width 30 height 4
click at [334, 204] on button "is after" at bounding box center [337, 202] width 37 height 8
click at [355, 174] on p "Choose query type" at bounding box center [364, 172] width 34 height 4
click at [359, 201] on p "Relative Time" at bounding box center [359, 202] width 26 height 4
type input "**"
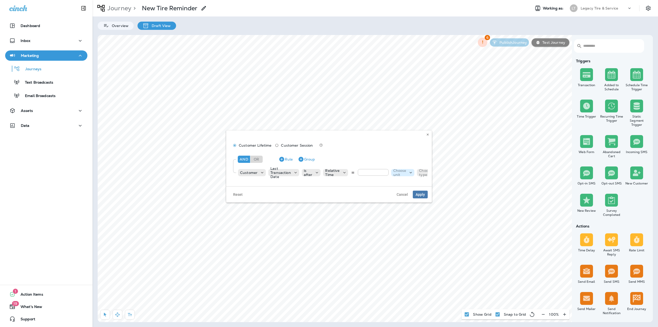
click at [400, 173] on p "Choose unit" at bounding box center [399, 172] width 13 height 8
click at [396, 184] on p "days" at bounding box center [398, 185] width 11 height 4
click at [417, 173] on p "Choose type" at bounding box center [420, 172] width 13 height 8
click at [417, 186] on p "ago" at bounding box center [417, 185] width 8 height 4
click at [418, 196] on span "Apply" at bounding box center [420, 195] width 9 height 4
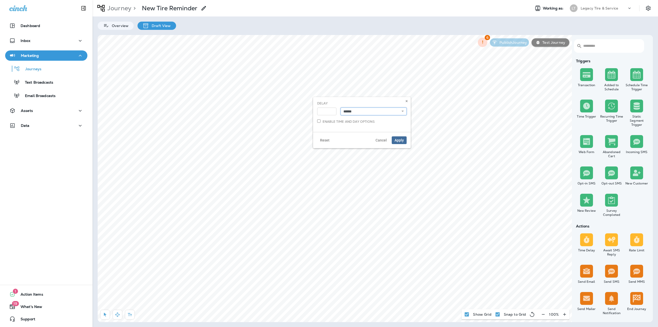
click at [343, 112] on select "**********" at bounding box center [374, 111] width 66 height 8
select select "*****"
click at [341, 107] on select "**********" at bounding box center [374, 111] width 66 height 8
click at [397, 139] on span "Apply" at bounding box center [399, 140] width 9 height 4
click at [235, 142] on label "Yes" at bounding box center [262, 143] width 64 height 4
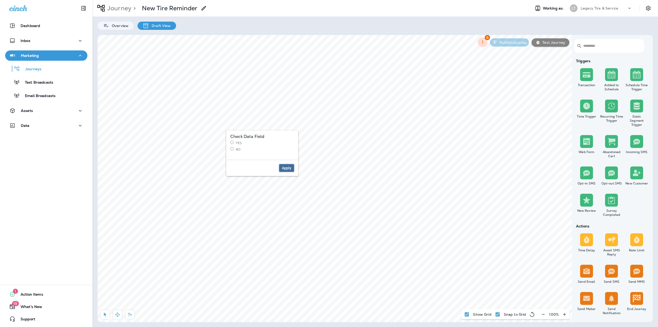
click at [284, 169] on span "Apply" at bounding box center [286, 168] width 9 height 4
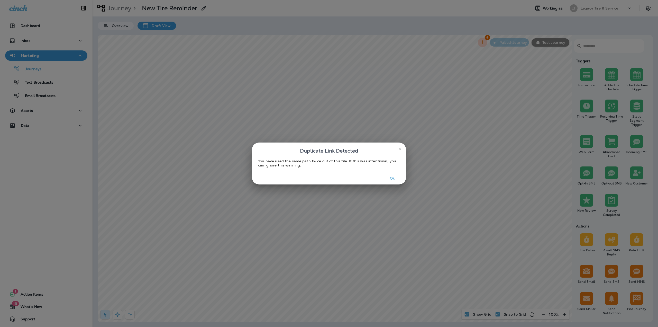
click at [392, 176] on button "Ok" at bounding box center [392, 178] width 19 height 8
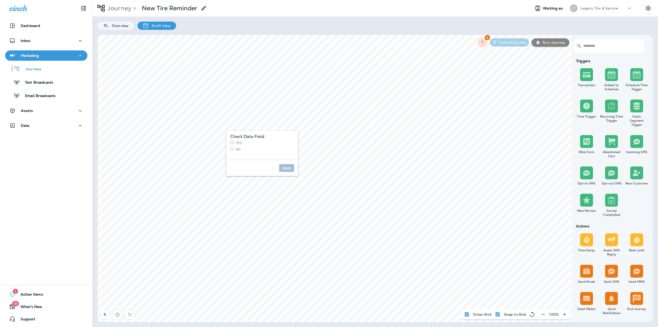
click at [238, 148] on label "No" at bounding box center [262, 149] width 64 height 4
click at [287, 168] on span "Apply" at bounding box center [286, 168] width 9 height 4
click at [413, 137] on icon at bounding box center [411, 136] width 3 height 3
click at [405, 59] on button "button" at bounding box center [408, 59] width 8 height 8
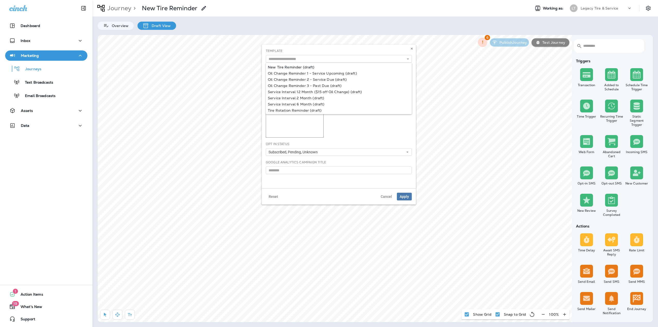
type input "**********"
click at [293, 63] on div "**********" at bounding box center [339, 56] width 146 height 14
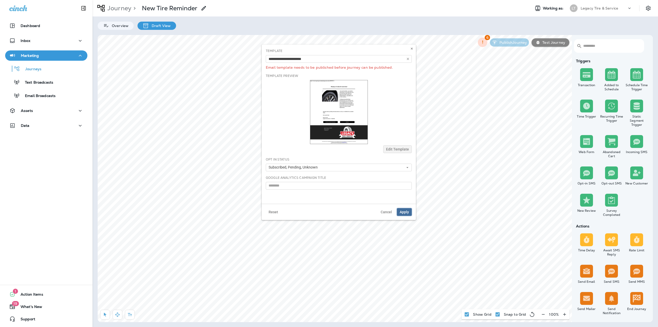
click at [406, 210] on span "Apply" at bounding box center [404, 212] width 9 height 4
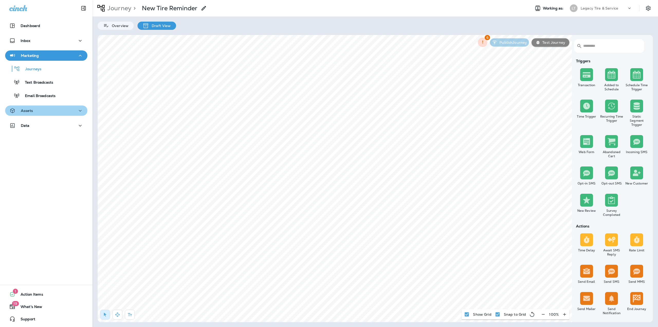
click at [52, 113] on div "Assets" at bounding box center [46, 110] width 74 height 6
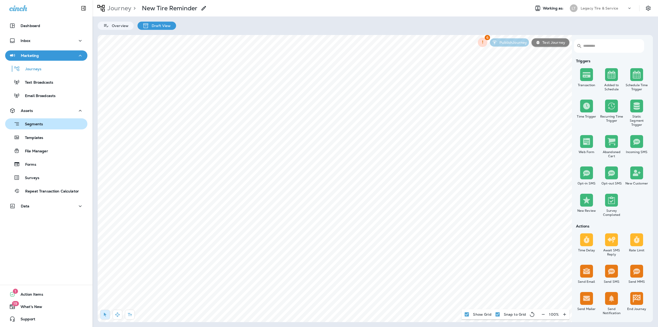
click at [44, 126] on div "Segments" at bounding box center [46, 124] width 78 height 8
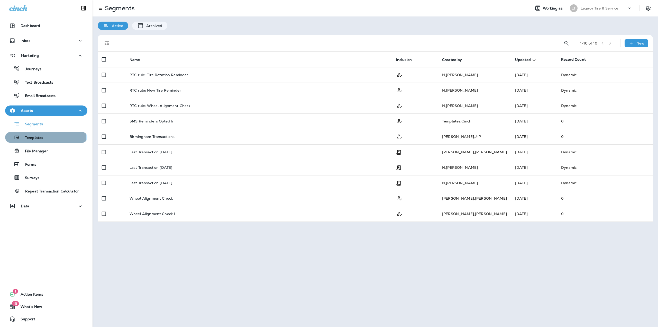
click at [45, 134] on div "Templates" at bounding box center [46, 137] width 78 height 8
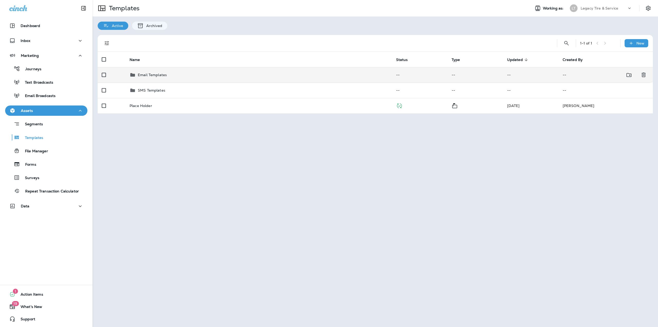
click at [198, 78] on td "Email Templates" at bounding box center [258, 74] width 267 height 15
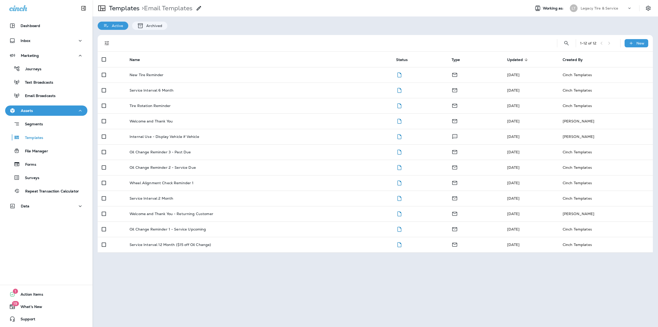
click at [191, 77] on td "New Tire Reminder" at bounding box center [258, 74] width 267 height 15
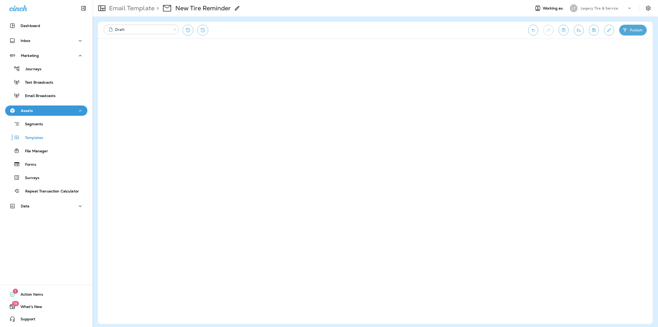
click at [592, 31] on icon "Save" at bounding box center [593, 30] width 5 height 5
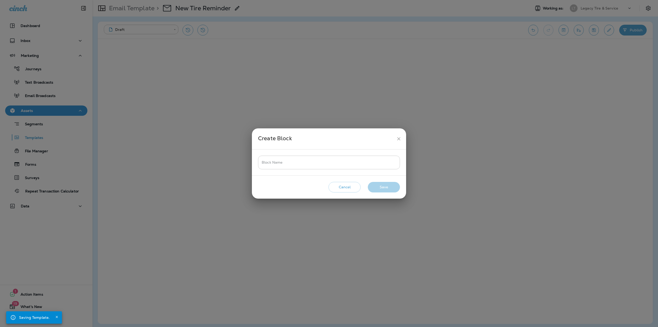
click at [327, 162] on input "Block Name" at bounding box center [329, 163] width 142 height 14
type input "**********"
click at [370, 185] on button "Save" at bounding box center [384, 187] width 32 height 11
click at [330, 163] on input "Block Name" at bounding box center [329, 163] width 142 height 14
type input "**********"
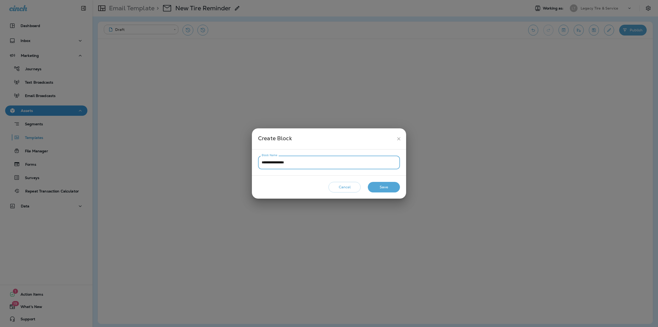
click at [378, 186] on button "Save" at bounding box center [384, 187] width 32 height 11
click at [358, 161] on input "Block Name" at bounding box center [329, 163] width 142 height 14
type input "**********"
click at [392, 189] on button "Save" at bounding box center [384, 187] width 32 height 11
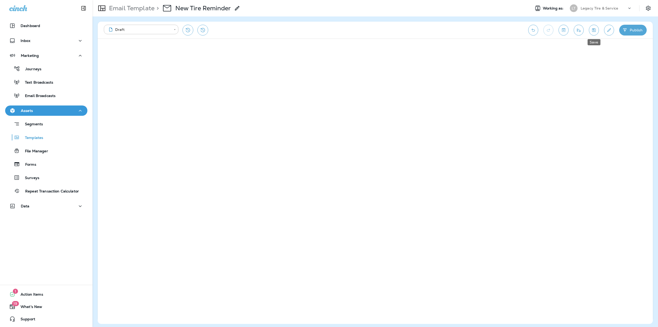
click at [592, 31] on icon "Save" at bounding box center [594, 30] width 4 height 4
click at [137, 11] on p "Email Template" at bounding box center [131, 8] width 48 height 8
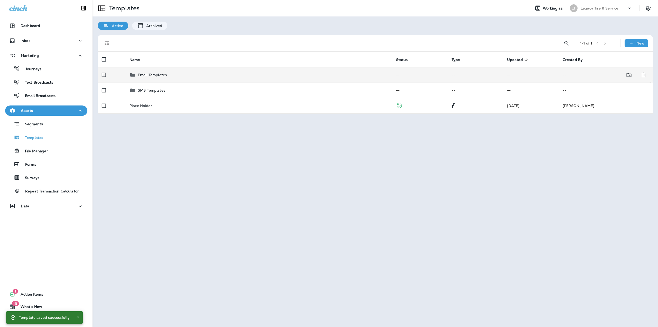
click at [156, 78] on td "Email Templates" at bounding box center [258, 74] width 267 height 15
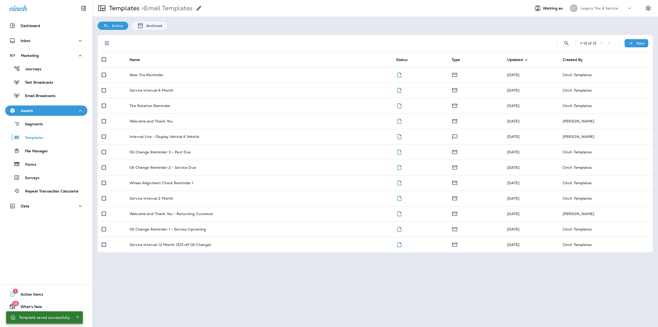
click at [173, 91] on div "Service Interval 6 Month" at bounding box center [259, 90] width 258 height 4
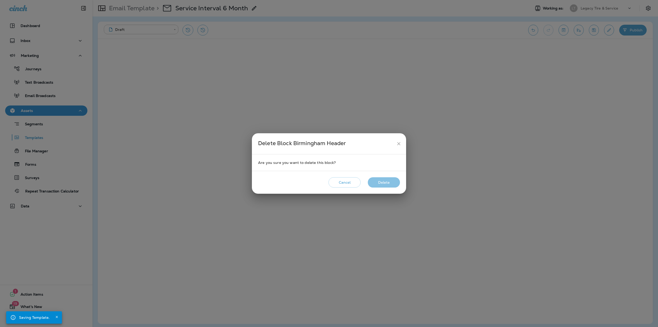
click at [378, 182] on button "Delete" at bounding box center [384, 182] width 32 height 11
click at [387, 181] on button "Delete" at bounding box center [384, 182] width 32 height 11
click at [383, 183] on button "Delete" at bounding box center [384, 182] width 32 height 11
click at [392, 182] on button "Delete" at bounding box center [384, 182] width 32 height 11
click at [387, 183] on button "Delete" at bounding box center [384, 182] width 32 height 11
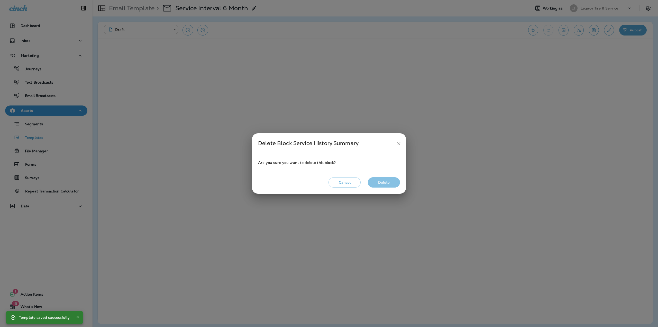
click at [394, 181] on button "Delete" at bounding box center [384, 182] width 32 height 11
click at [396, 181] on button "Delete" at bounding box center [384, 182] width 32 height 11
click at [389, 180] on button "Delete" at bounding box center [384, 182] width 32 height 11
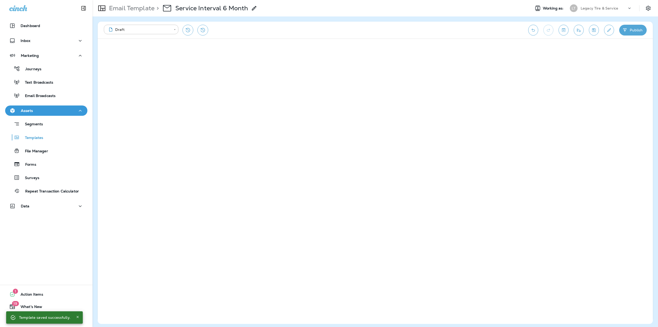
click at [596, 28] on icon "Save" at bounding box center [593, 30] width 5 height 5
click at [596, 30] on icon "Save" at bounding box center [593, 30] width 5 height 5
click at [630, 28] on button "Publish" at bounding box center [633, 30] width 28 height 11
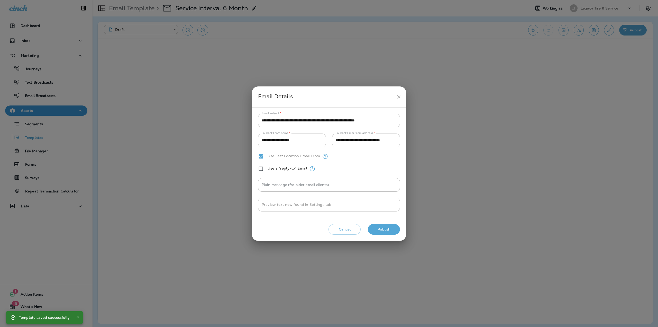
click at [376, 229] on button "Publish" at bounding box center [384, 229] width 32 height 11
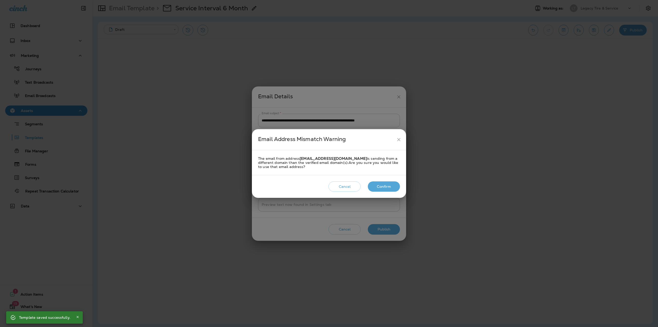
click at [385, 186] on button "Confirm" at bounding box center [384, 186] width 32 height 11
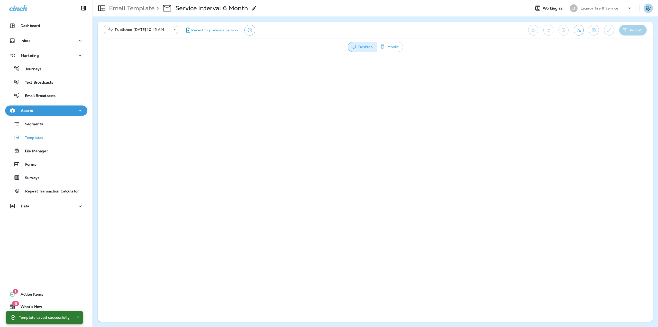
click at [649, 7] on icon "Settings" at bounding box center [648, 8] width 6 height 6
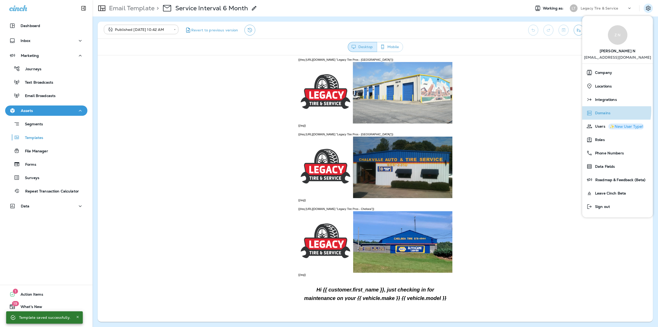
click at [602, 111] on span "Domains" at bounding box center [602, 113] width 18 height 4
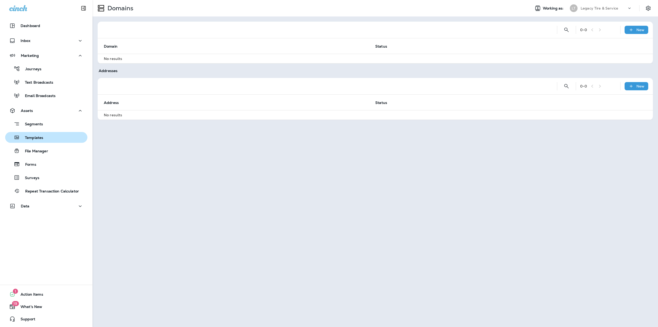
click at [39, 136] on div "Templates" at bounding box center [25, 137] width 36 height 8
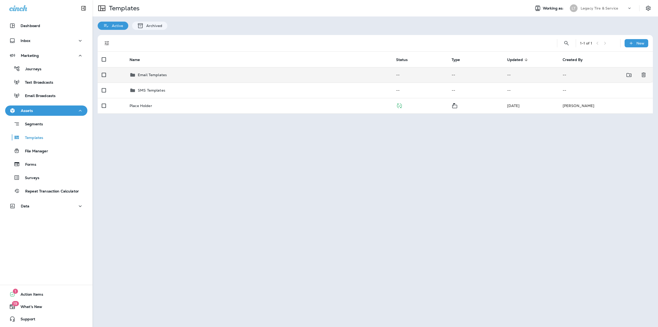
click at [279, 74] on div "Email Templates" at bounding box center [259, 75] width 258 height 6
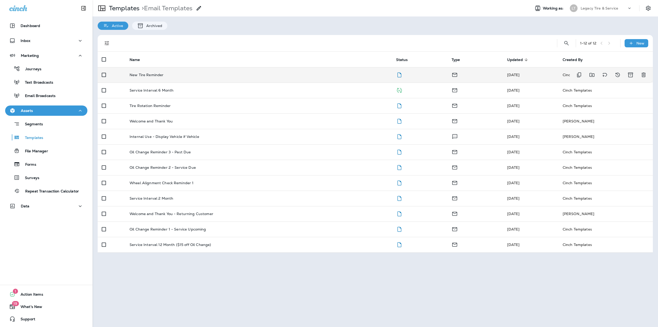
click at [279, 72] on td "New Tire Reminder" at bounding box center [258, 74] width 267 height 15
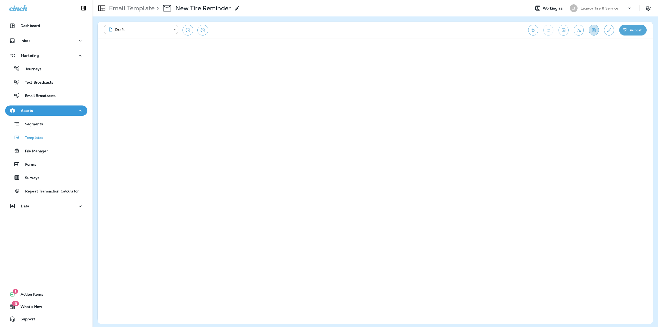
click at [593, 32] on icon "Save" at bounding box center [594, 30] width 4 height 4
click at [638, 33] on button "Publish" at bounding box center [633, 30] width 28 height 11
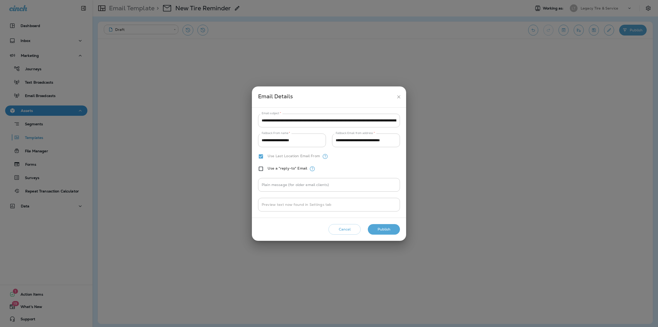
click at [384, 229] on button "Publish" at bounding box center [384, 229] width 32 height 11
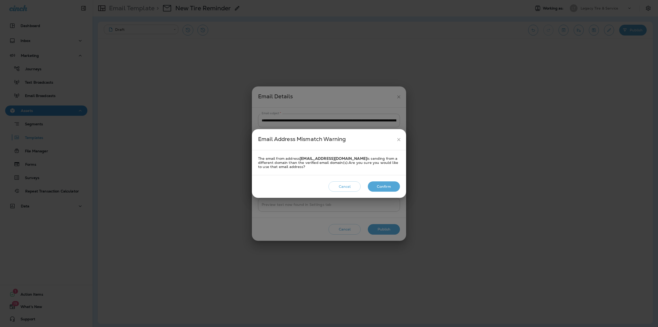
click at [374, 186] on button "Confirm" at bounding box center [384, 186] width 32 height 11
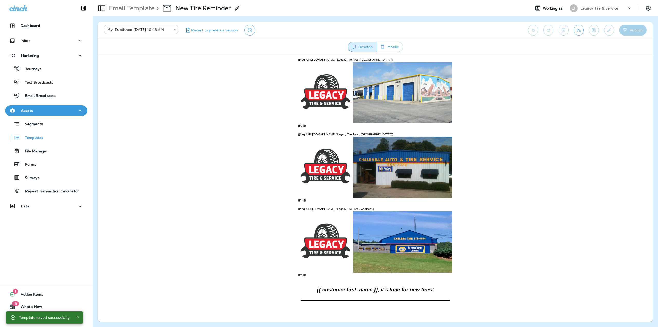
click at [138, 11] on p "Email Template" at bounding box center [131, 8] width 48 height 8
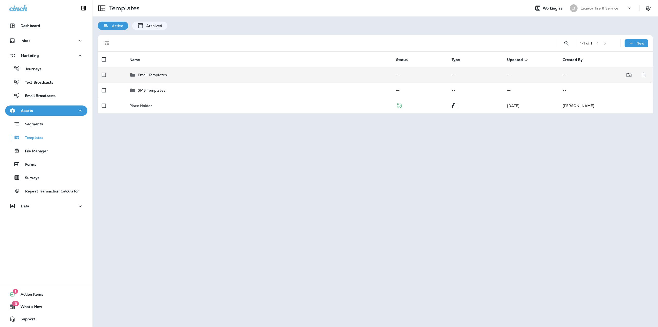
click at [164, 77] on div "Email Templates" at bounding box center [152, 75] width 29 height 6
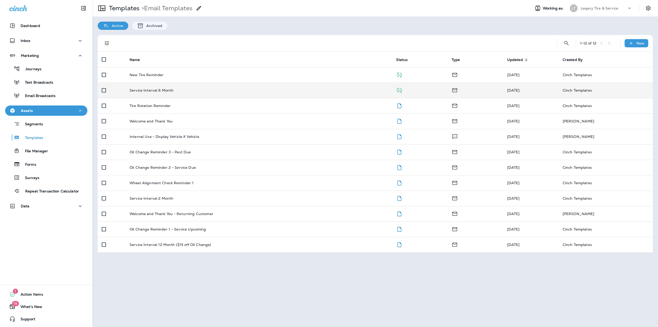
click at [161, 88] on p "Service Interval 6 Month" at bounding box center [152, 90] width 44 height 4
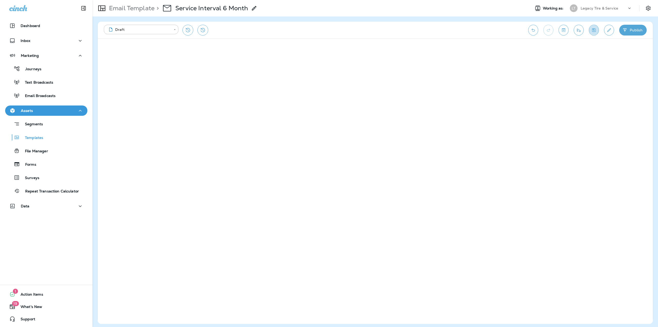
click at [596, 28] on icon "Save" at bounding box center [593, 30] width 5 height 5
click at [622, 32] on button "Publish" at bounding box center [633, 30] width 28 height 11
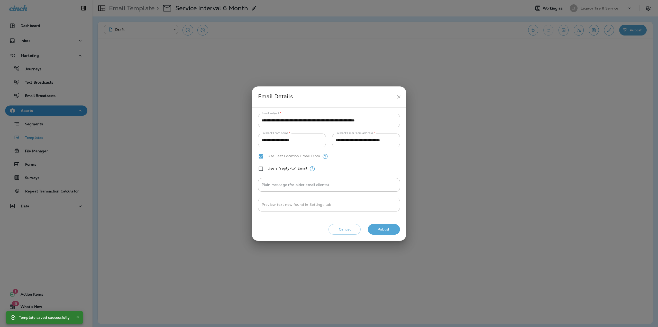
click at [394, 227] on button "Publish" at bounding box center [384, 229] width 32 height 11
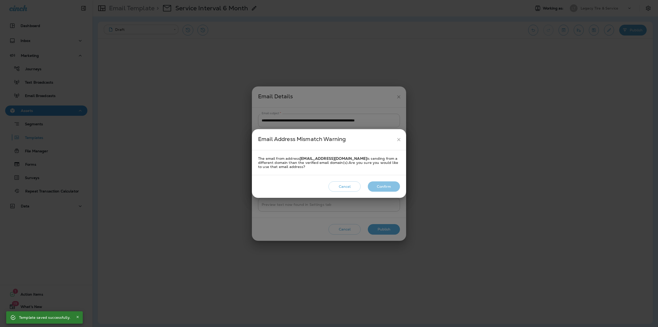
click at [379, 183] on button "Confirm" at bounding box center [384, 186] width 32 height 11
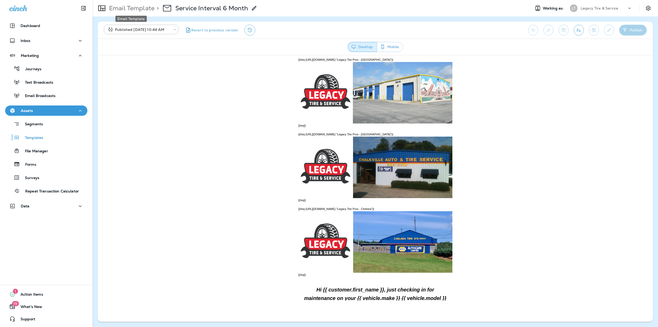
click at [147, 11] on p "Email Template" at bounding box center [131, 8] width 48 height 8
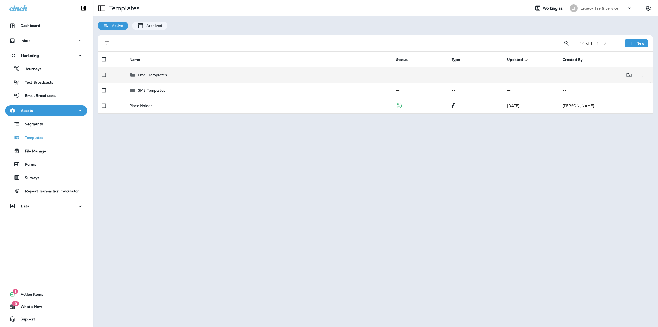
click at [176, 75] on div "Email Templates" at bounding box center [259, 75] width 258 height 6
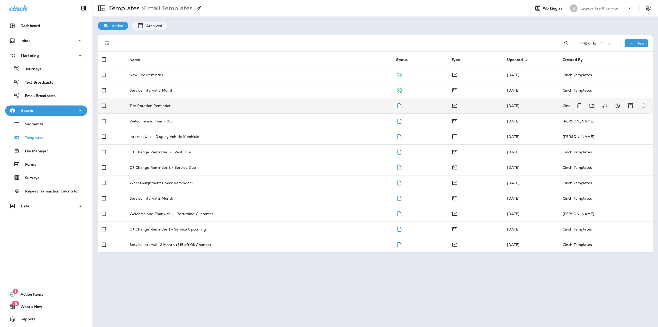
click at [223, 105] on div "Tire Rotation Reminder" at bounding box center [259, 106] width 258 height 4
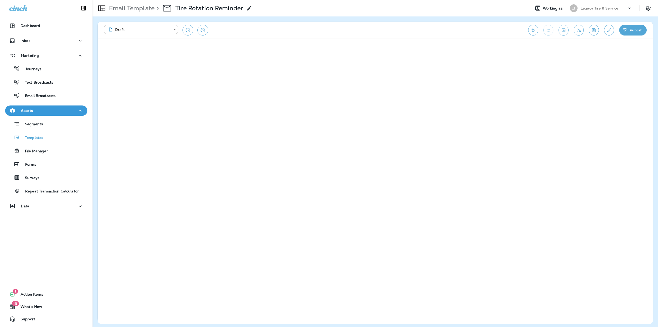
click at [141, 5] on p "Email Template" at bounding box center [131, 8] width 48 height 8
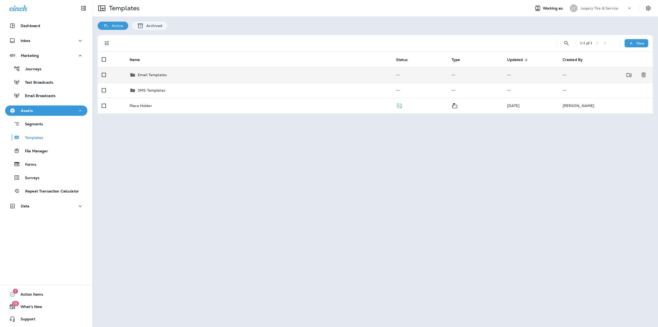
click at [190, 76] on div "Email Templates" at bounding box center [259, 75] width 258 height 6
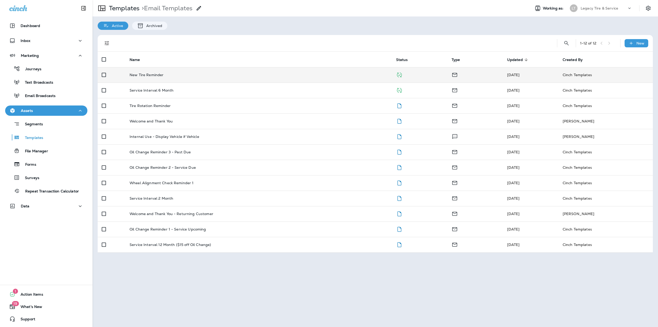
click at [153, 77] on p "New Tire Reminder" at bounding box center [147, 75] width 34 height 4
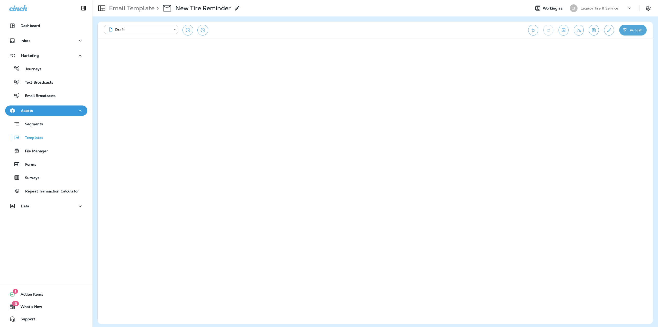
click at [594, 34] on button "Save" at bounding box center [594, 30] width 10 height 11
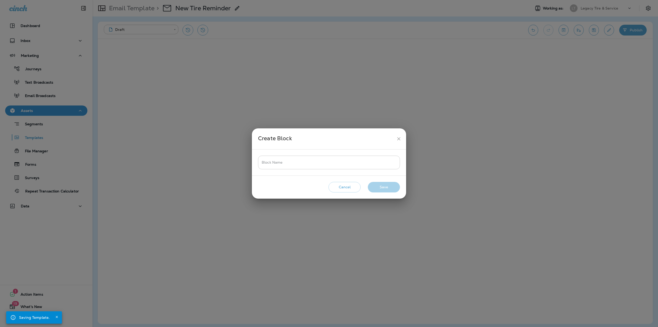
click at [328, 165] on input "Block Name" at bounding box center [329, 163] width 142 height 14
paste input "**********"
type input "**********"
click at [394, 186] on button "Save" at bounding box center [384, 187] width 32 height 11
click at [328, 167] on input "Block Name" at bounding box center [329, 163] width 142 height 14
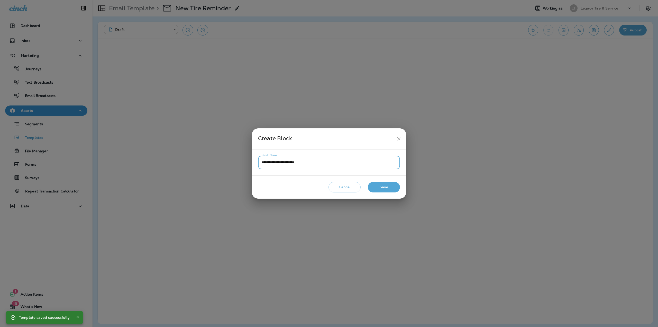
type input "**********"
click at [383, 186] on button "Save" at bounding box center [384, 187] width 32 height 11
click at [327, 158] on input "Block Name" at bounding box center [329, 163] width 142 height 14
type input "**********"
click at [378, 186] on button "Save" at bounding box center [384, 187] width 32 height 11
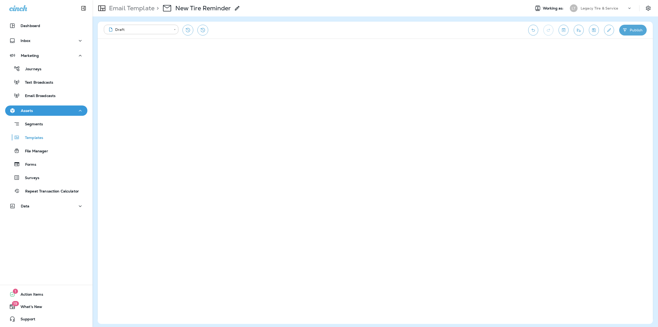
click at [624, 31] on icon "button" at bounding box center [624, 30] width 5 height 5
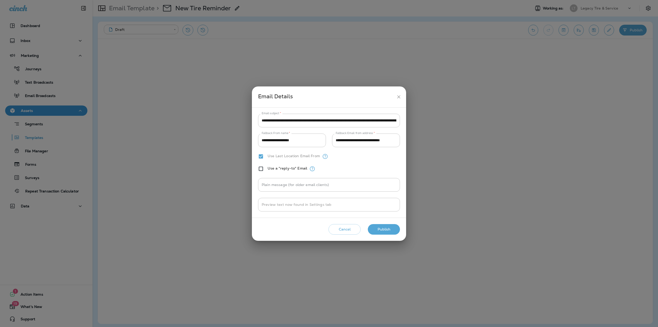
click at [391, 229] on button "Publish" at bounding box center [384, 229] width 32 height 11
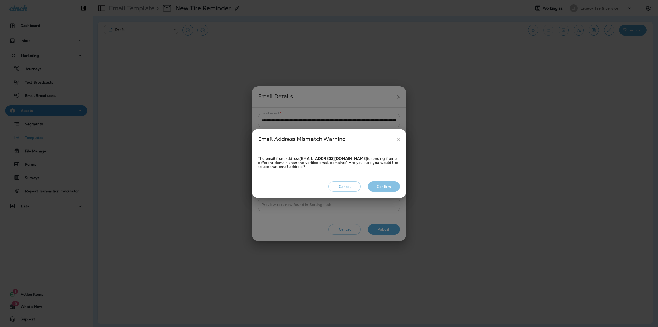
click at [394, 187] on button "Confirm" at bounding box center [384, 186] width 32 height 11
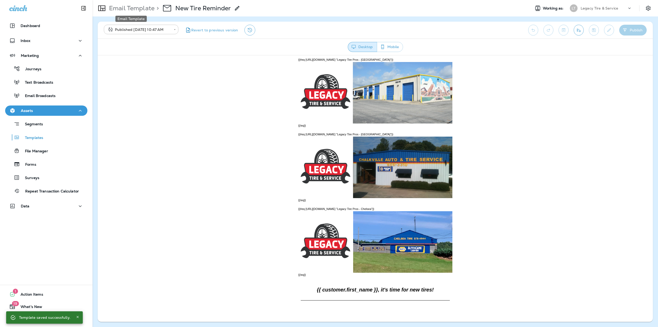
click at [136, 9] on p "Email Template" at bounding box center [131, 8] width 48 height 8
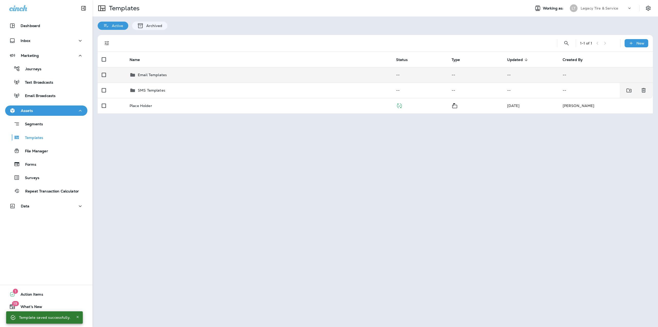
click at [157, 78] on div "Email Templates" at bounding box center [152, 75] width 29 height 6
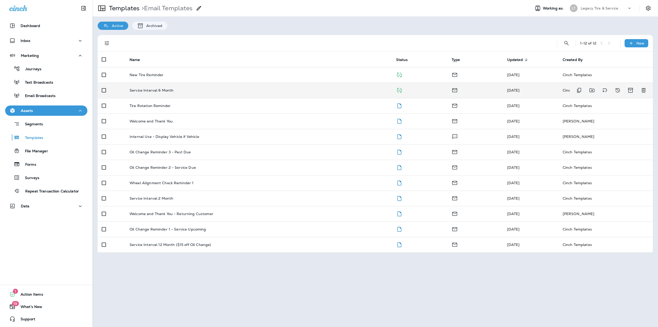
click at [151, 88] on td "Service Interval 6 Month" at bounding box center [258, 90] width 267 height 15
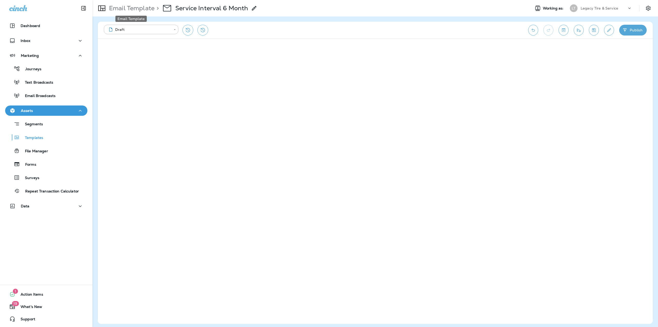
click at [121, 10] on p "Email Template" at bounding box center [131, 8] width 48 height 8
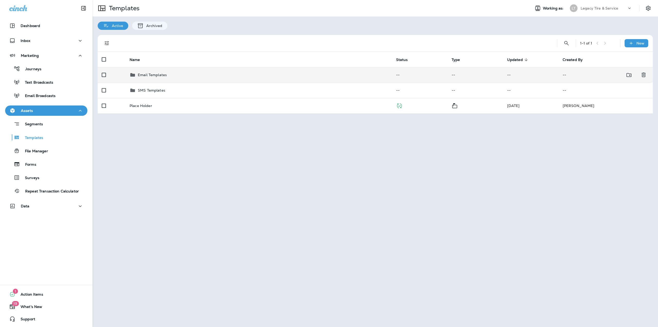
click at [177, 72] on div "Email Templates" at bounding box center [259, 75] width 258 height 6
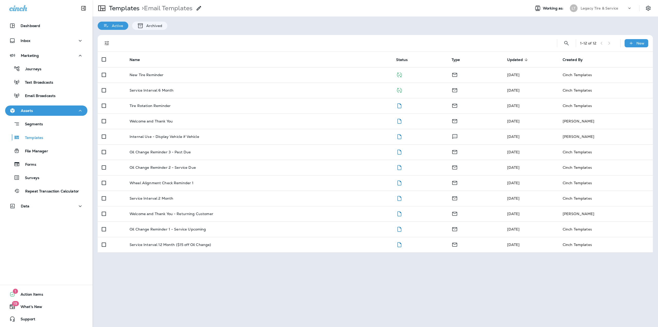
click at [259, 80] on td "New Tire Reminder" at bounding box center [258, 74] width 267 height 15
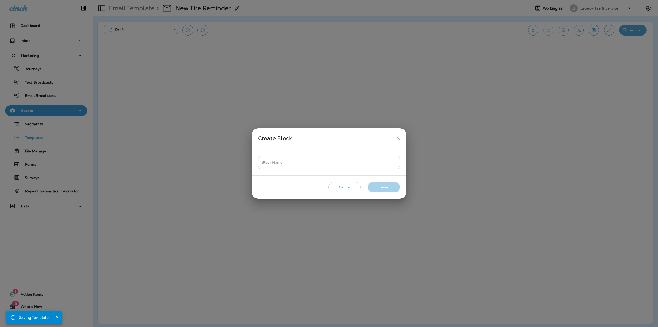
click at [330, 162] on input "Block Name" at bounding box center [329, 163] width 142 height 14
type input "**********"
click at [373, 182] on button "Save" at bounding box center [384, 187] width 32 height 11
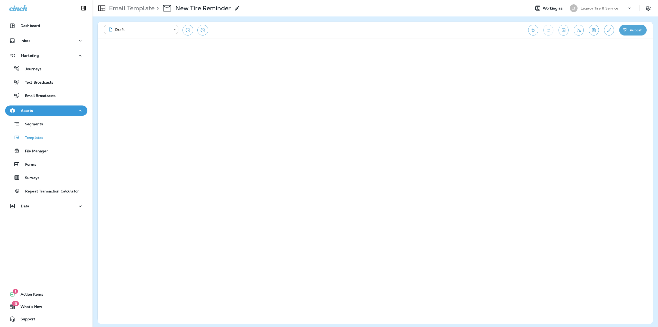
click at [121, 11] on p "Email Template" at bounding box center [131, 8] width 48 height 8
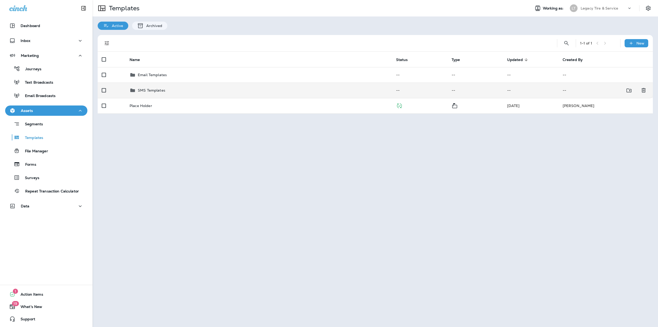
click at [158, 87] on td "SMS Templates" at bounding box center [258, 90] width 267 height 15
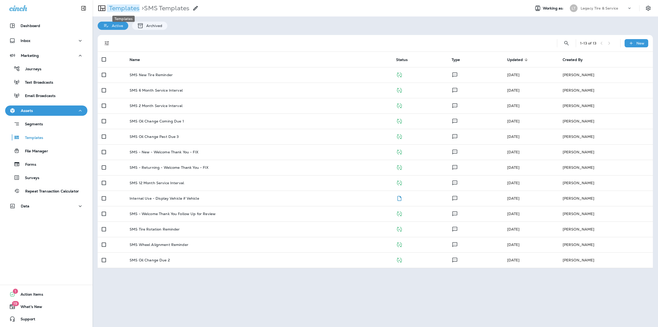
click at [120, 8] on p "Templates" at bounding box center [123, 8] width 33 height 8
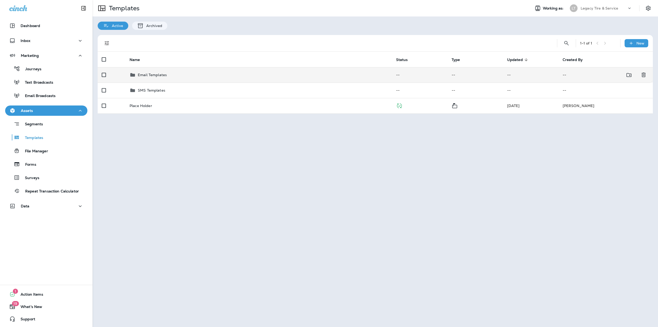
click at [164, 73] on p "Email Templates" at bounding box center [152, 75] width 29 height 4
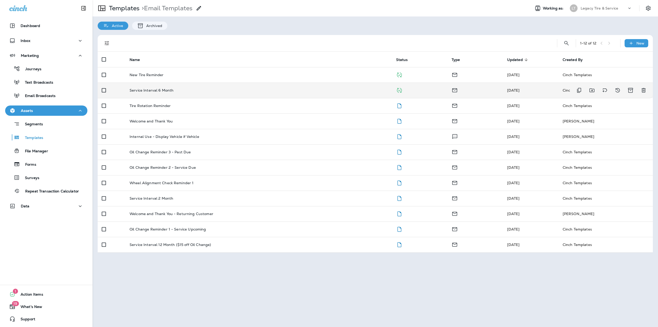
click at [259, 89] on div "Service Interval 6 Month" at bounding box center [259, 90] width 258 height 4
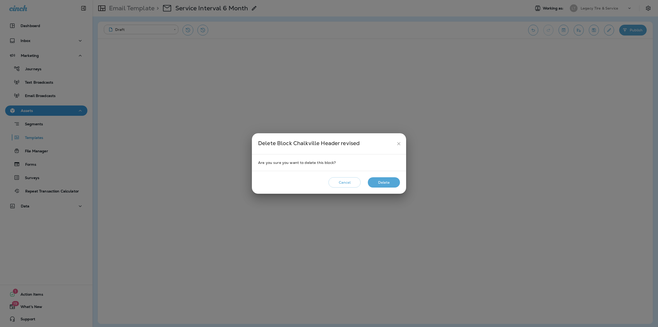
click at [392, 181] on button "Delete" at bounding box center [384, 182] width 32 height 11
click at [388, 180] on button "Delete" at bounding box center [384, 182] width 32 height 11
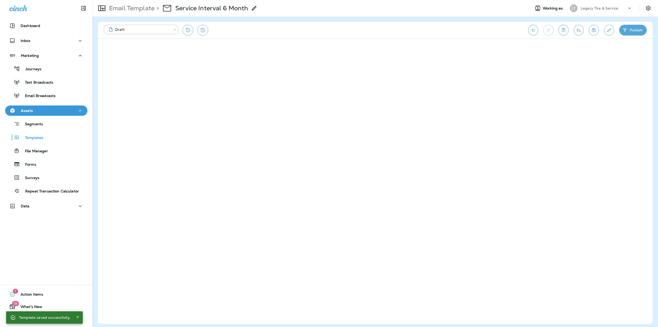
click at [594, 29] on icon "Save" at bounding box center [593, 30] width 5 height 5
click at [142, 7] on p "Email Template" at bounding box center [131, 8] width 48 height 8
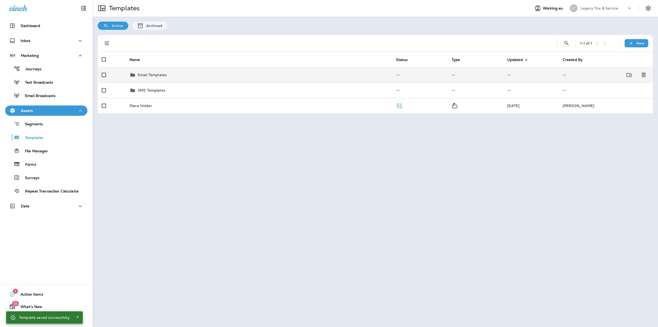
click at [203, 71] on td "Email Templates" at bounding box center [258, 74] width 267 height 15
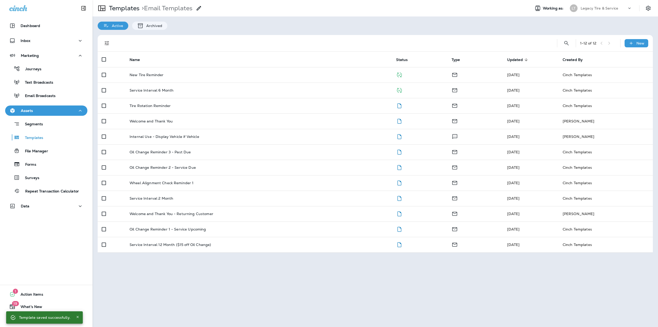
click at [191, 79] on td "New Tire Reminder" at bounding box center [258, 74] width 267 height 15
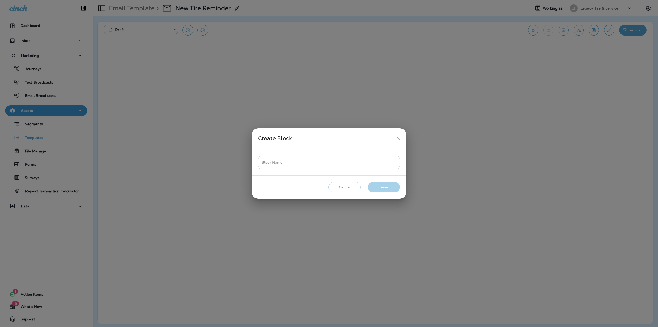
click at [349, 168] on input "Block Name" at bounding box center [329, 163] width 142 height 14
type input "**********"
click at [394, 190] on button "Save" at bounding box center [384, 187] width 32 height 11
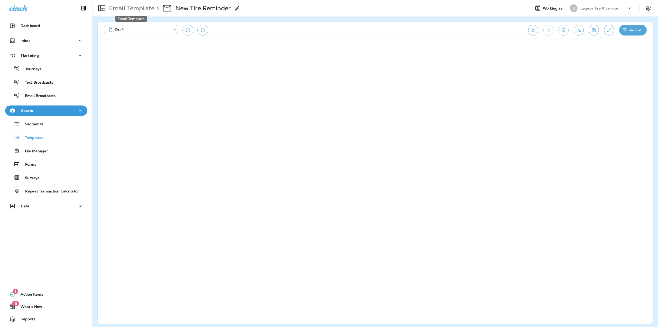
click at [143, 8] on p "Email Template" at bounding box center [131, 8] width 48 height 8
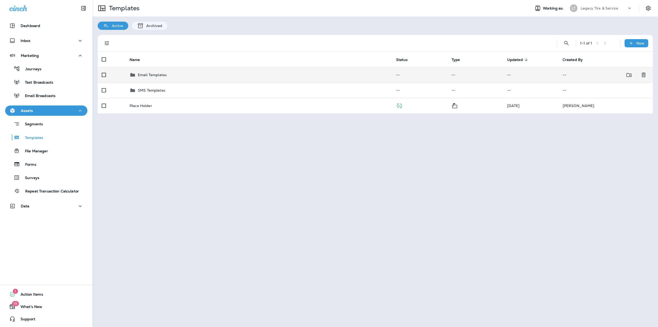
click at [165, 74] on p "Email Templates" at bounding box center [152, 75] width 29 height 4
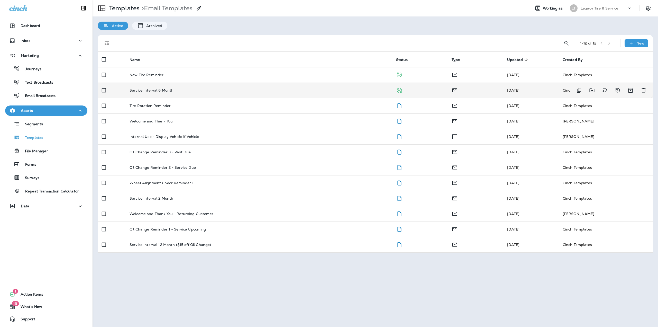
click at [165, 86] on td "Service Interval 6 Month" at bounding box center [258, 90] width 267 height 15
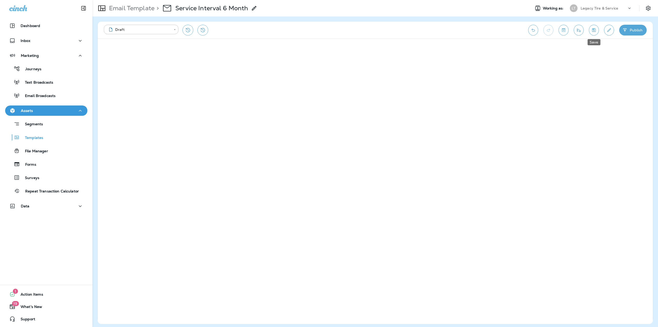
click at [596, 31] on icon "Save" at bounding box center [593, 30] width 5 height 5
click at [638, 31] on button "Publish" at bounding box center [633, 30] width 28 height 11
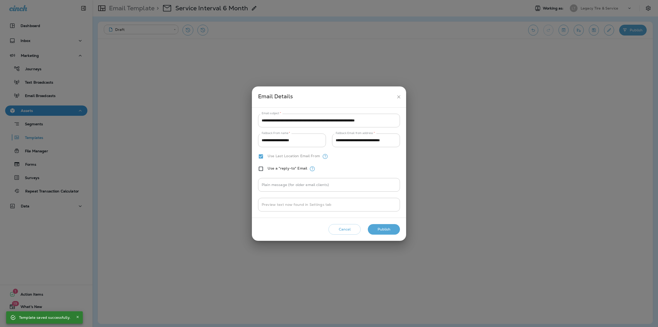
click at [379, 230] on button "Publish" at bounding box center [384, 229] width 32 height 11
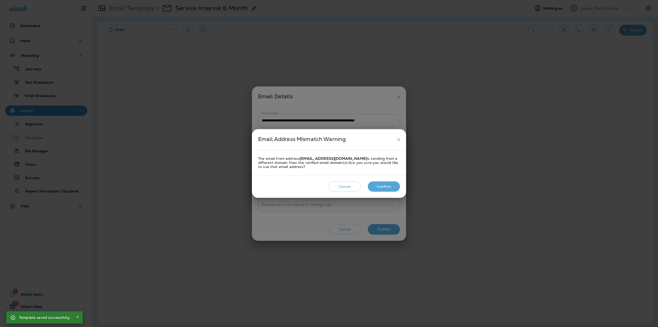
click at [382, 187] on button "Confirm" at bounding box center [384, 186] width 32 height 11
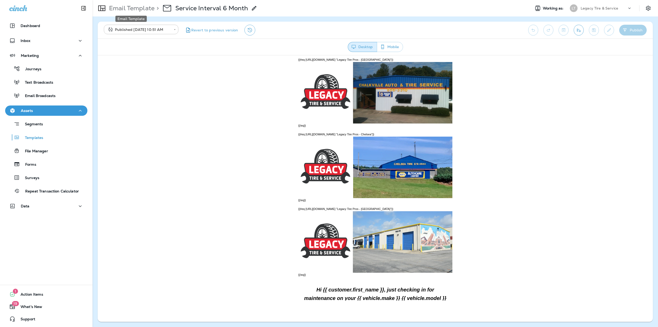
click at [136, 11] on p "Email Template" at bounding box center [131, 8] width 48 height 8
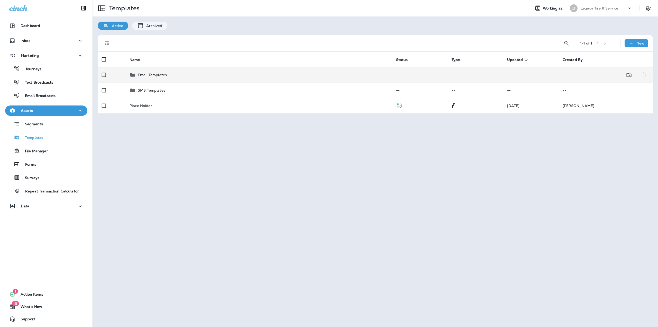
click at [156, 81] on td "Email Templates" at bounding box center [258, 74] width 267 height 15
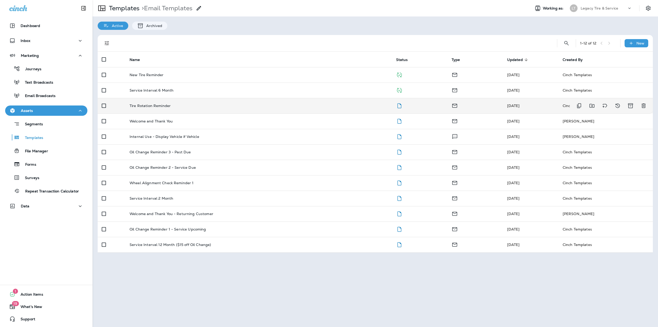
click at [167, 108] on p "Tire Rotation Reminder" at bounding box center [150, 106] width 41 height 4
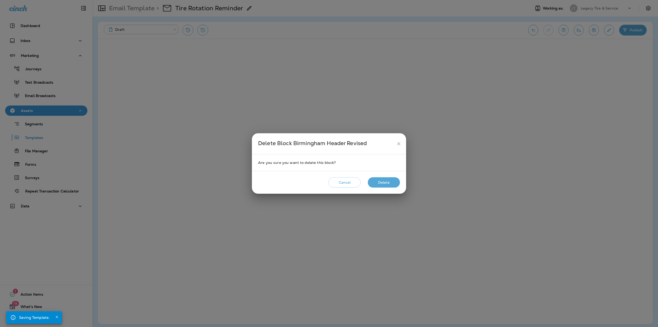
click at [396, 180] on button "Delete" at bounding box center [384, 182] width 32 height 11
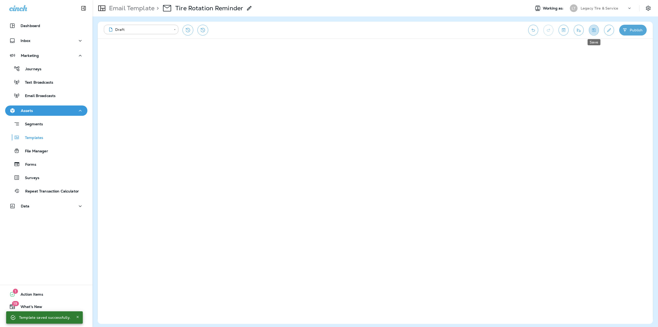
click at [594, 25] on button "Save" at bounding box center [594, 30] width 10 height 11
click at [630, 30] on button "Publish" at bounding box center [633, 30] width 28 height 11
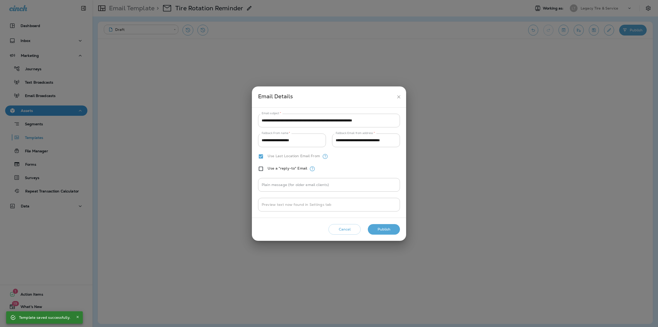
click at [389, 226] on button "Publish" at bounding box center [384, 229] width 32 height 11
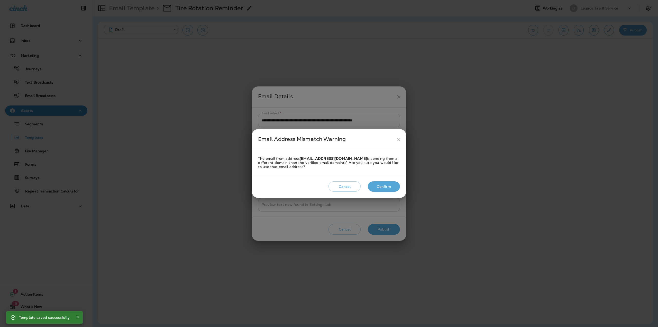
click at [389, 186] on button "Confirm" at bounding box center [384, 186] width 32 height 11
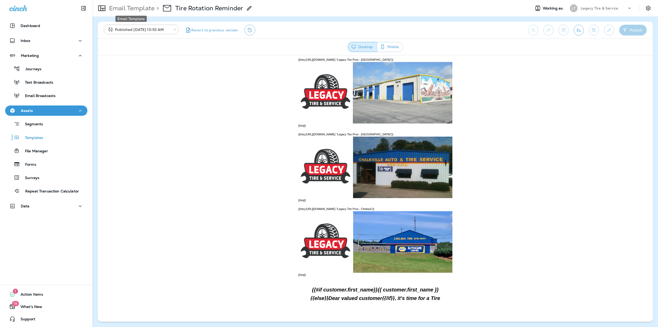
click at [135, 10] on p "Email Template" at bounding box center [131, 8] width 48 height 8
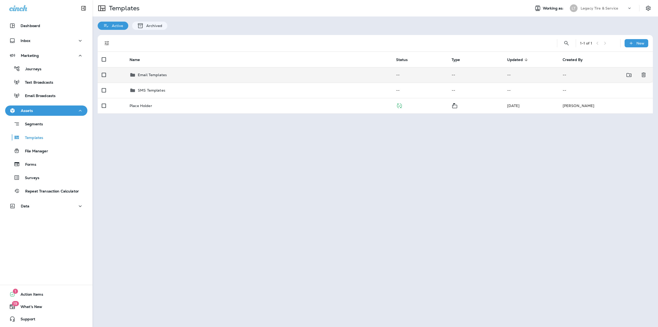
click at [226, 77] on div "Email Templates" at bounding box center [259, 75] width 258 height 6
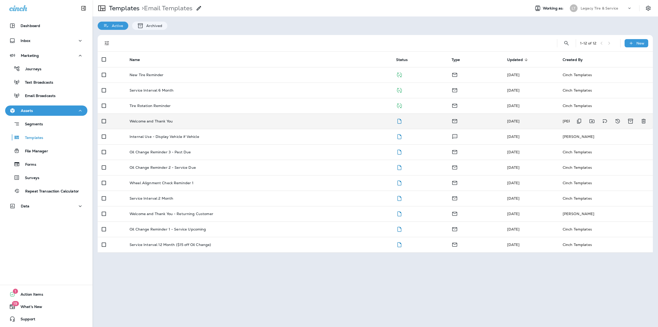
click at [210, 118] on td "Welcome and Thank You" at bounding box center [258, 120] width 267 height 15
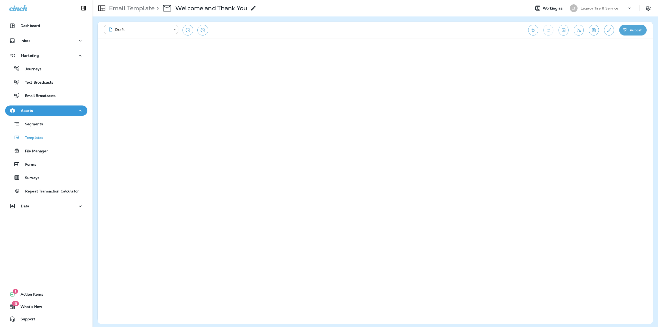
click at [590, 30] on button "Save" at bounding box center [594, 30] width 10 height 11
click at [595, 30] on icon "Save" at bounding box center [593, 30] width 5 height 5
click at [635, 33] on button "Publish" at bounding box center [633, 30] width 28 height 11
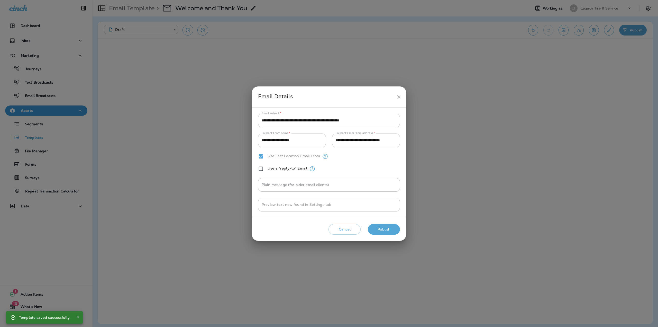
click at [385, 230] on button "Publish" at bounding box center [384, 229] width 32 height 11
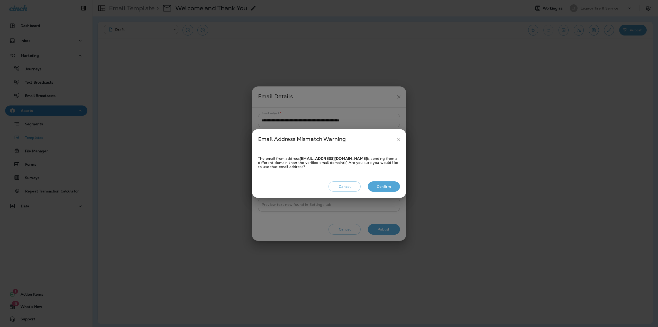
click at [376, 185] on button "Confirm" at bounding box center [384, 186] width 32 height 11
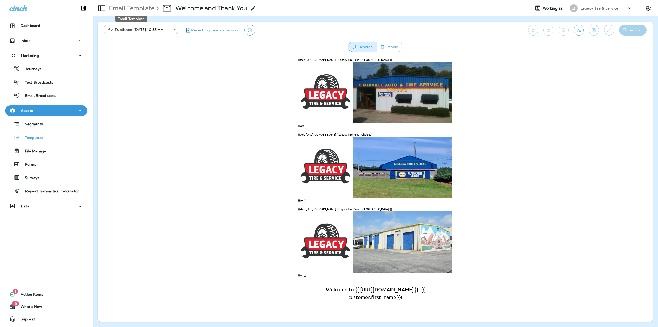
click at [141, 8] on p "Email Template" at bounding box center [131, 8] width 48 height 8
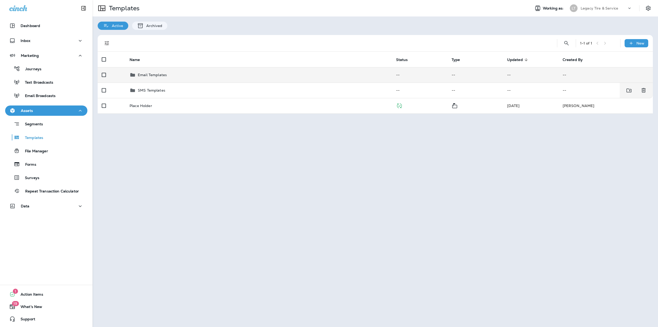
click at [175, 78] on div "Email Templates" at bounding box center [259, 75] width 258 height 6
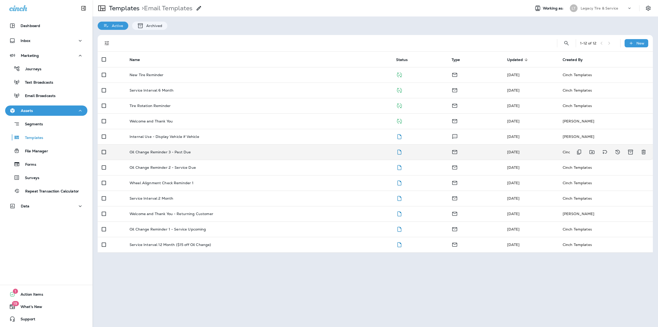
click at [225, 150] on div "Oil Change Reminder 3 - Past Due" at bounding box center [259, 152] width 258 height 4
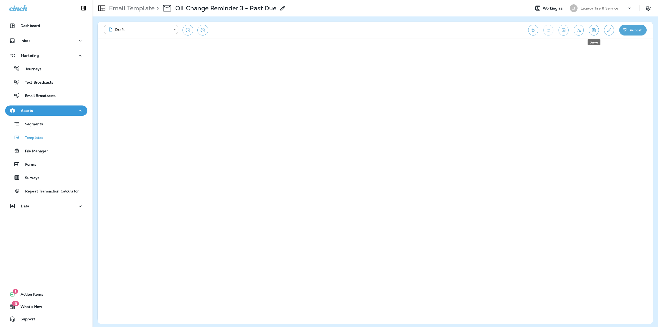
click at [598, 30] on button "Save" at bounding box center [594, 30] width 10 height 11
click at [595, 30] on icon "Save" at bounding box center [593, 30] width 5 height 5
click at [633, 33] on button "Publish" at bounding box center [633, 30] width 28 height 11
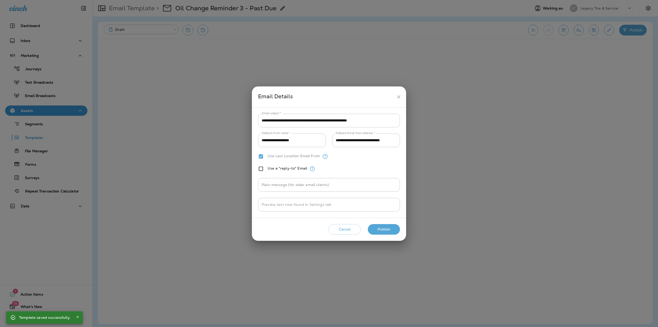
click at [383, 228] on button "Publish" at bounding box center [384, 229] width 32 height 11
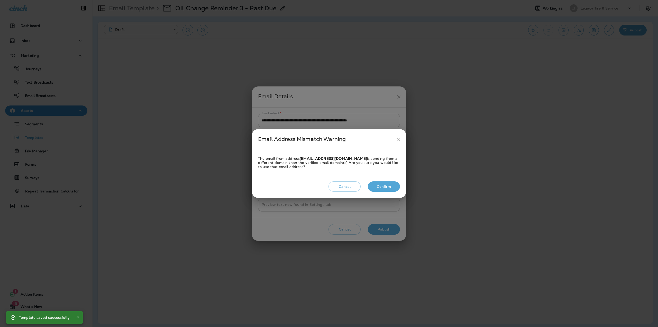
click at [385, 185] on button "Confirm" at bounding box center [384, 186] width 32 height 11
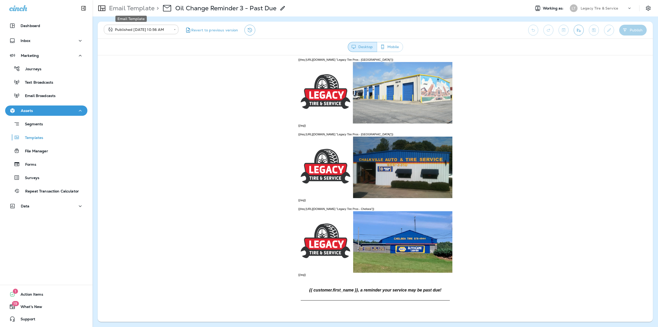
click at [130, 11] on p "Email Template" at bounding box center [131, 8] width 48 height 8
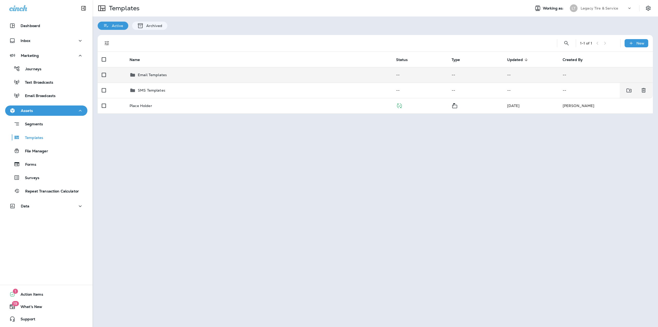
click at [176, 77] on div "Email Templates" at bounding box center [259, 75] width 258 height 6
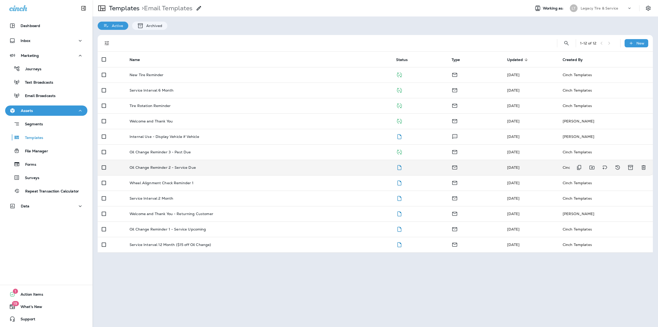
click at [176, 164] on td "Oil Change Reminder 2 - Service Due" at bounding box center [258, 167] width 267 height 15
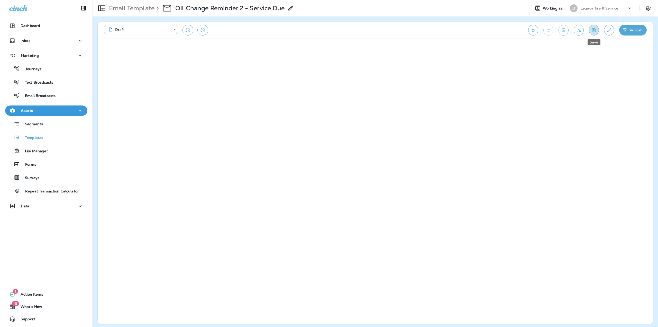
click at [592, 30] on icon "Save" at bounding box center [593, 30] width 5 height 5
click at [630, 33] on button "Publish" at bounding box center [633, 30] width 28 height 11
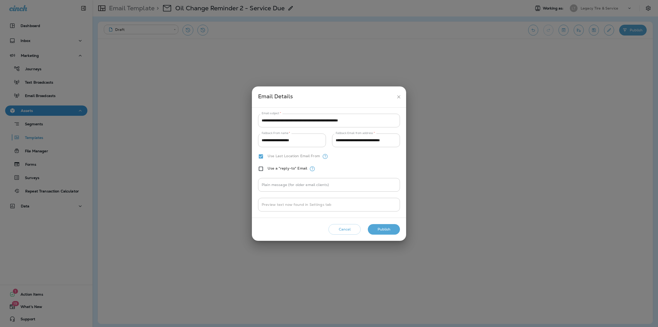
click at [386, 229] on button "Publish" at bounding box center [384, 229] width 32 height 11
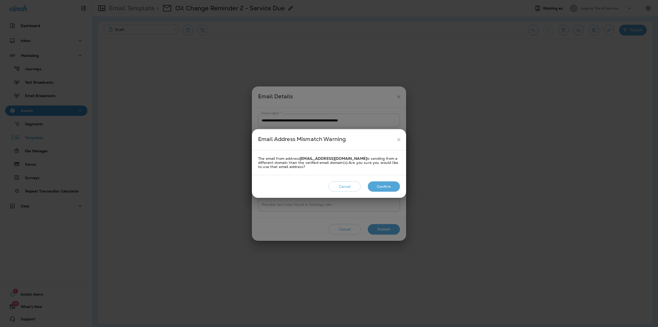
click at [384, 187] on button "Confirm" at bounding box center [384, 186] width 32 height 11
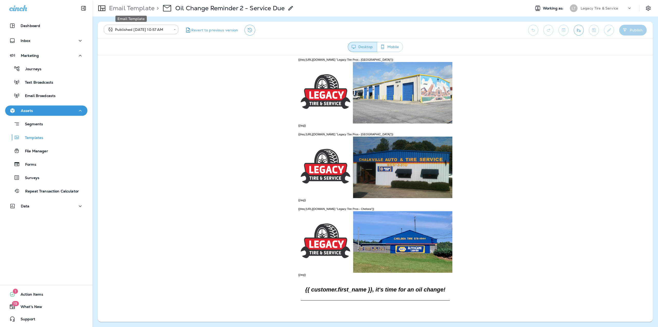
click at [127, 10] on p "Email Template" at bounding box center [131, 8] width 48 height 8
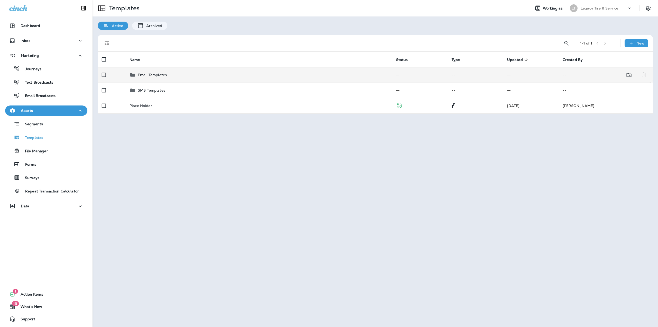
click at [158, 77] on p "Email Templates" at bounding box center [152, 75] width 29 height 4
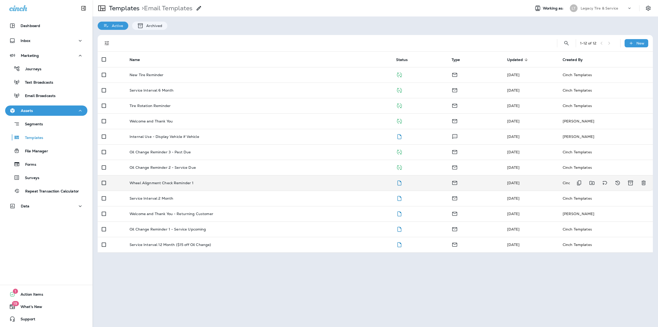
click at [266, 181] on div "Wheel Alignment Check Reminder 1" at bounding box center [259, 183] width 258 height 4
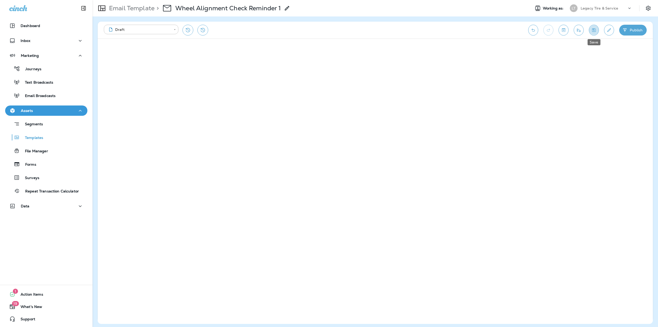
click at [595, 31] on icon "Save" at bounding box center [593, 30] width 5 height 5
